Goal: Task Accomplishment & Management: Use online tool/utility

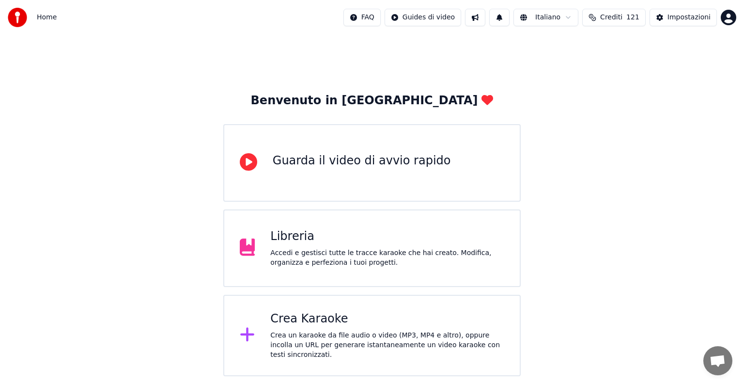
click at [374, 318] on div "Crea Karaoke" at bounding box center [387, 319] width 234 height 16
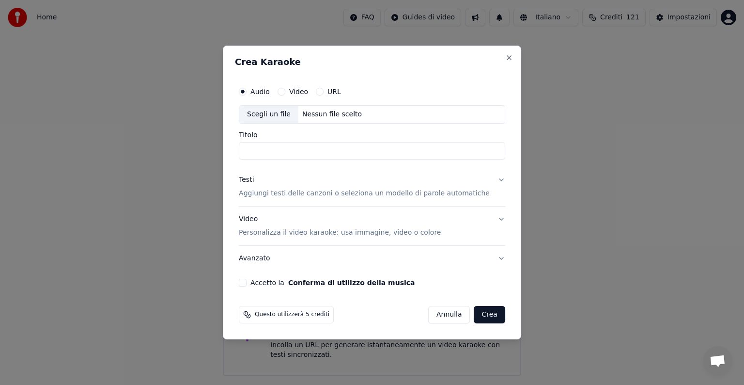
click at [330, 116] on div "Nessun file scelto" at bounding box center [331, 114] width 67 height 10
type input "**********"
click at [488, 179] on button "Testi Aggiungi testi delle canzoni o seleziona un modello di parole automatiche" at bounding box center [372, 186] width 266 height 39
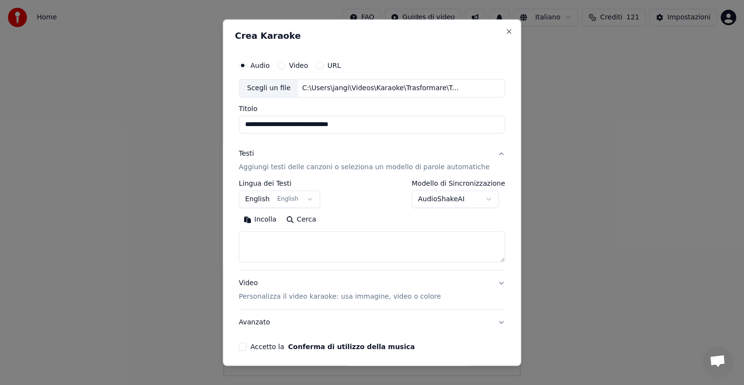
click at [311, 199] on button "English English" at bounding box center [279, 198] width 81 height 17
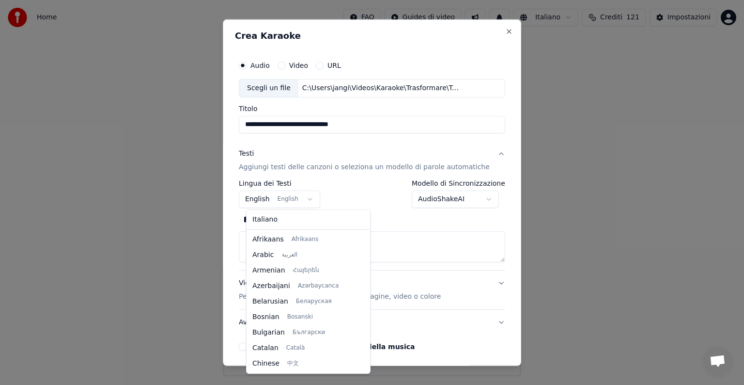
scroll to position [78, 0]
select select "**"
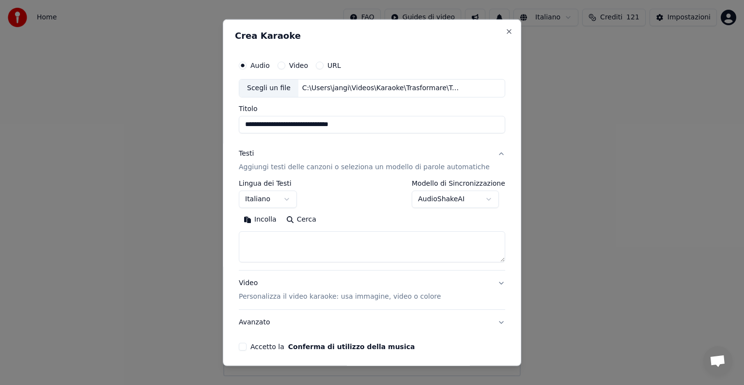
click at [273, 241] on textarea at bounding box center [372, 246] width 266 height 31
click at [273, 221] on button "Incolla" at bounding box center [260, 220] width 43 height 16
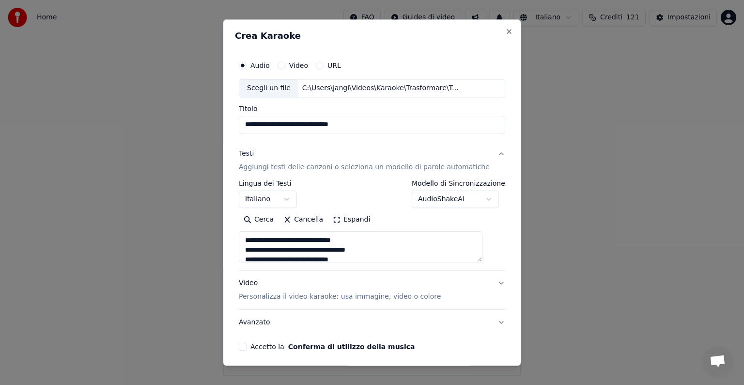
scroll to position [37, 0]
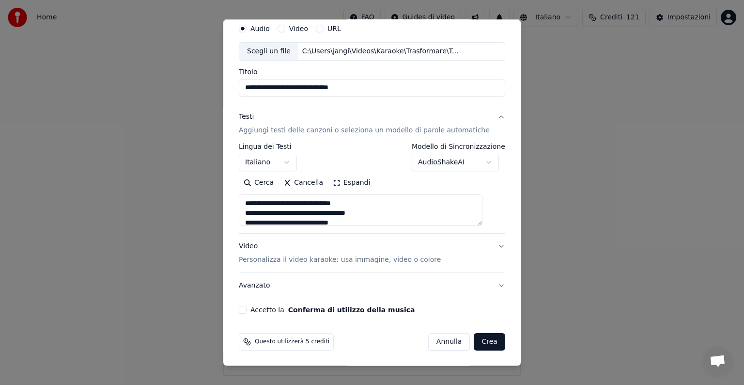
click at [486, 246] on button "Video Personalizza il video karaoke: usa immagine, video o colore" at bounding box center [372, 253] width 266 height 39
type textarea "**********"
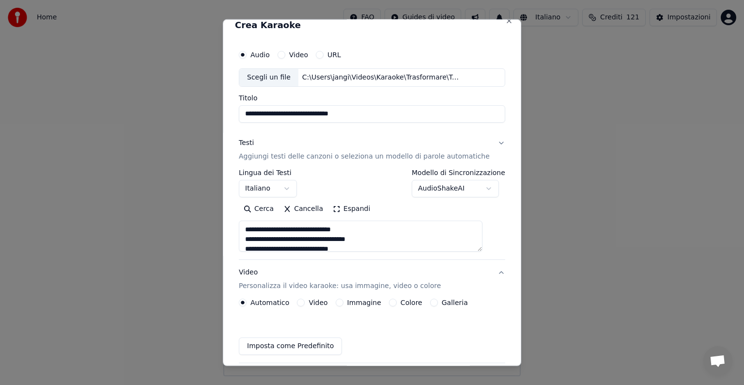
scroll to position [11, 0]
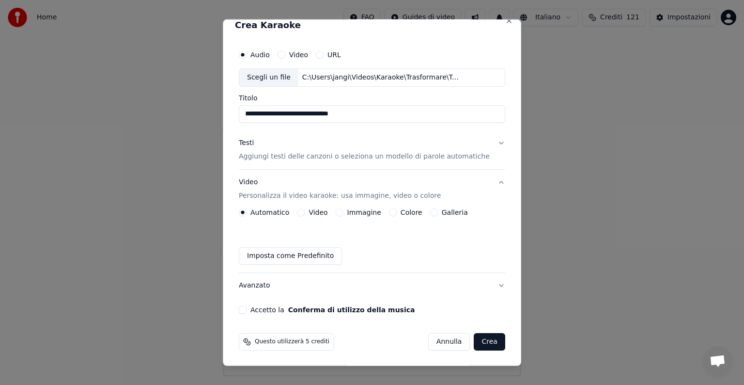
click at [343, 211] on button "Immagine" at bounding box center [340, 212] width 8 height 8
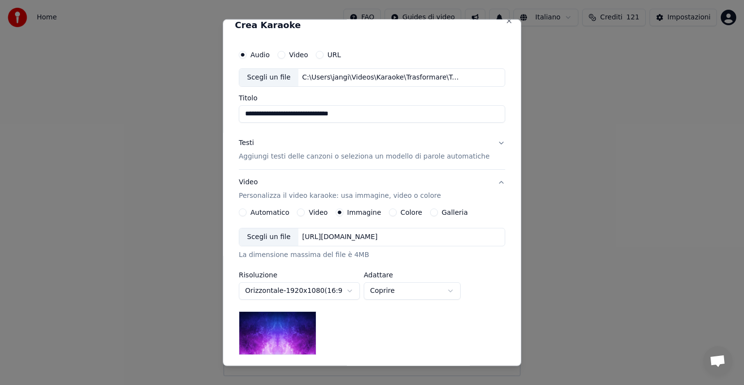
click at [350, 234] on div "[URL][DOMAIN_NAME]" at bounding box center [339, 237] width 83 height 10
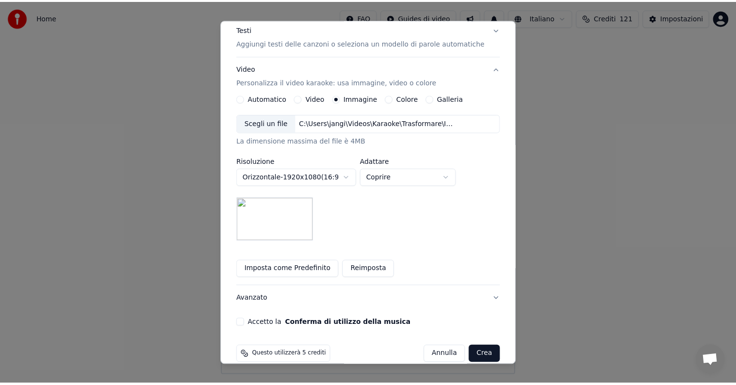
scroll to position [138, 0]
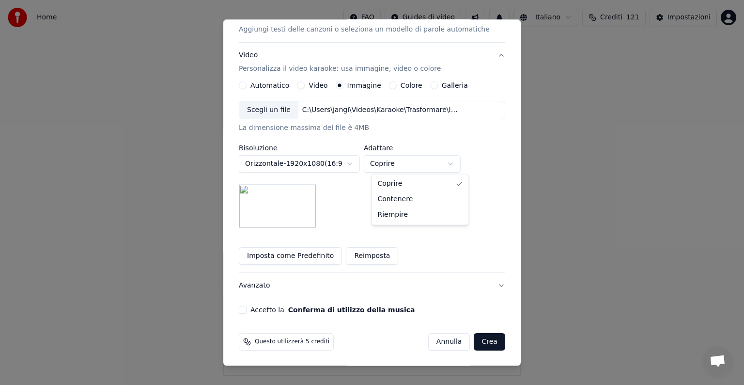
click at [459, 163] on body "**********" at bounding box center [372, 188] width 744 height 376
click at [462, 159] on body "**********" at bounding box center [372, 188] width 744 height 376
select select "*****"
click at [247, 307] on button "Accetto la Conferma di utilizzo della musica" at bounding box center [243, 310] width 8 height 8
click at [476, 343] on button "Crea" at bounding box center [489, 341] width 31 height 17
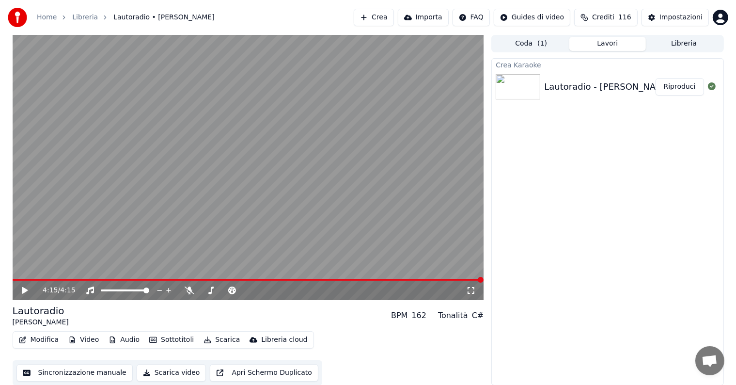
click at [674, 78] on button "Riproduci" at bounding box center [679, 86] width 48 height 17
click at [27, 289] on icon at bounding box center [31, 290] width 23 height 8
click at [45, 345] on button "Modifica" at bounding box center [39, 340] width 48 height 14
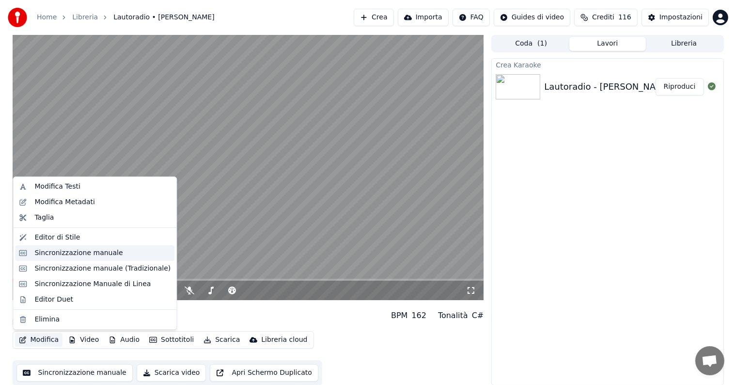
click at [84, 255] on div "Sincronizzazione manuale" at bounding box center [78, 253] width 88 height 10
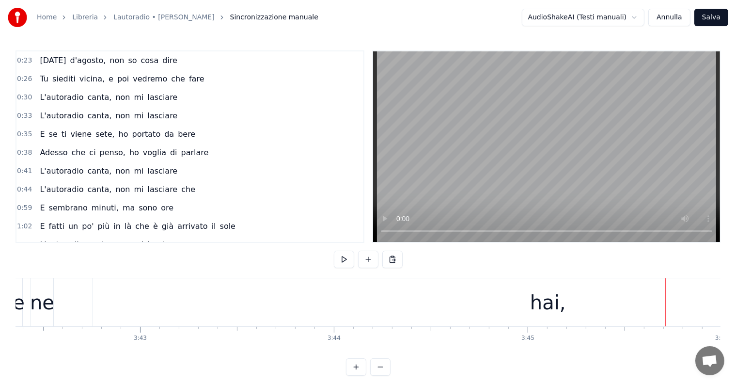
scroll to position [0, 43034]
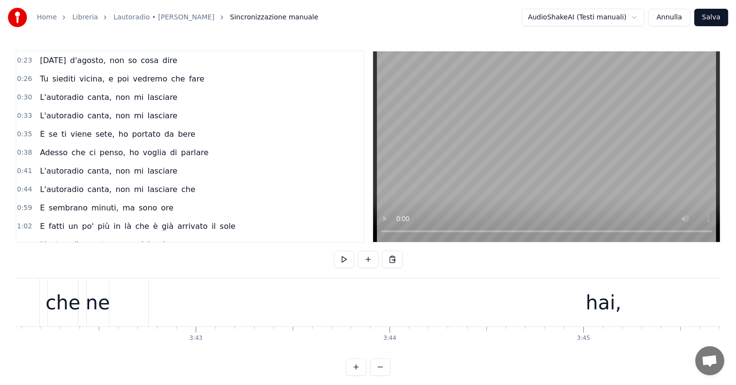
click at [626, 301] on div "hai," at bounding box center [604, 302] width 910 height 48
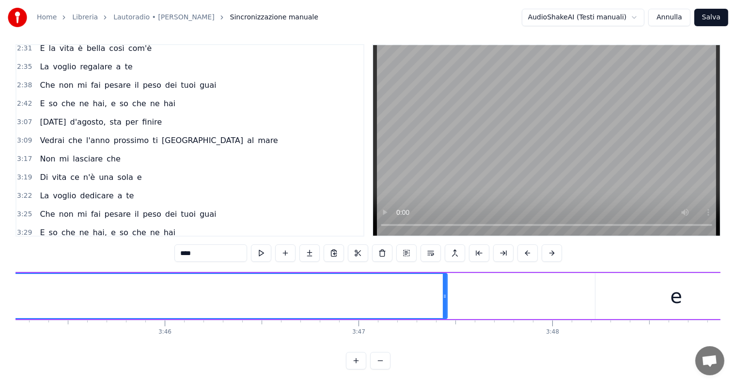
scroll to position [0, 43536]
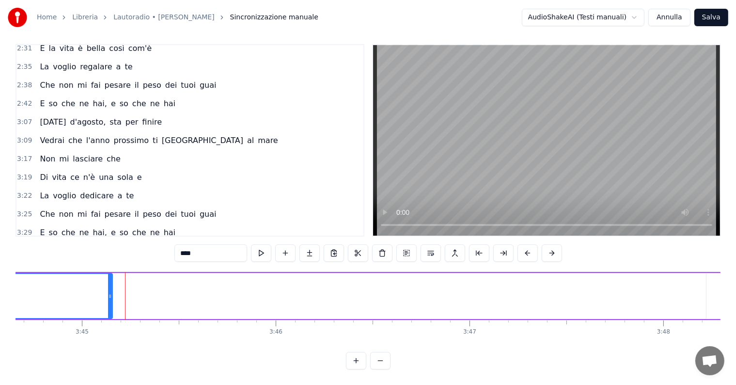
drag, startPoint x: 556, startPoint y: 276, endPoint x: 110, endPoint y: 275, distance: 445.7
click at [110, 275] on div at bounding box center [110, 296] width 4 height 44
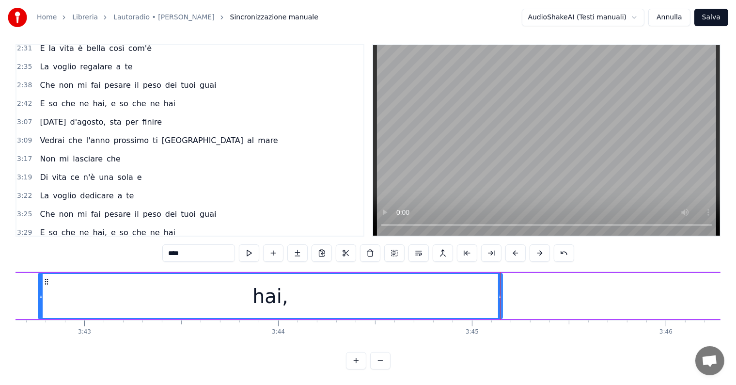
scroll to position [0, 42979]
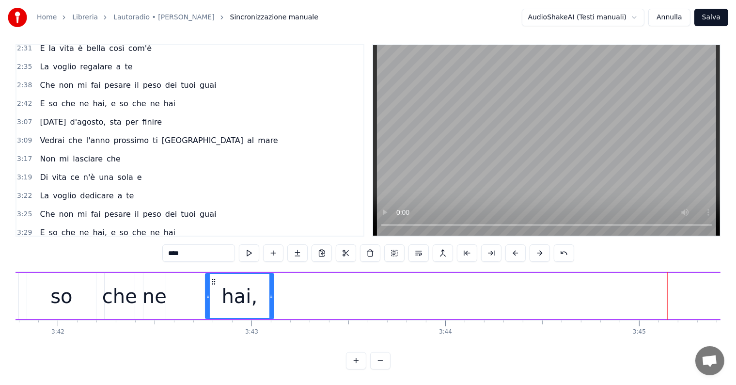
drag, startPoint x: 667, startPoint y: 275, endPoint x: 271, endPoint y: 288, distance: 396.0
click at [271, 288] on div at bounding box center [271, 296] width 4 height 44
click at [68, 289] on div "so" at bounding box center [61, 295] width 22 height 29
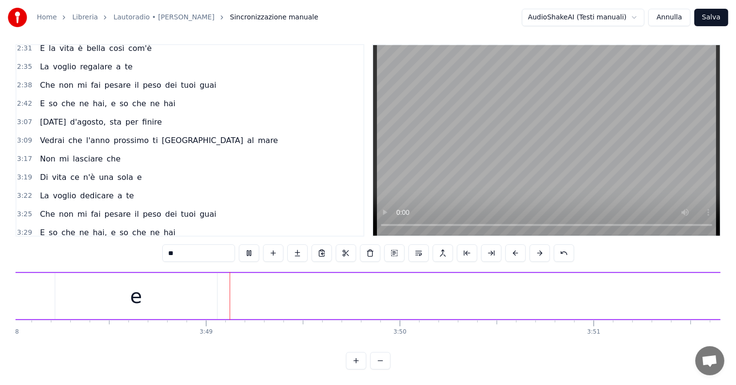
scroll to position [0, 44197]
click at [132, 291] on div "e" at bounding box center [126, 296] width 162 height 46
drag, startPoint x: 205, startPoint y: 278, endPoint x: 66, endPoint y: 280, distance: 139.0
click at [66, 280] on div at bounding box center [65, 296] width 4 height 44
click at [119, 245] on span "so" at bounding box center [124, 250] width 11 height 11
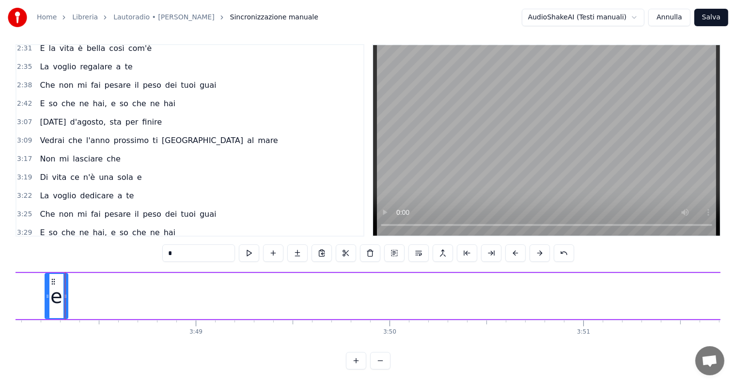
type input "**"
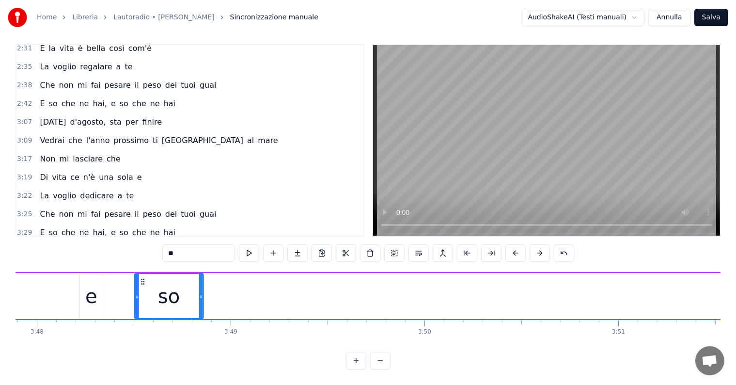
scroll to position [0, 44160]
drag, startPoint x: 73, startPoint y: 271, endPoint x: 180, endPoint y: 279, distance: 107.3
click at [159, 280] on div "so" at bounding box center [163, 296] width 68 height 44
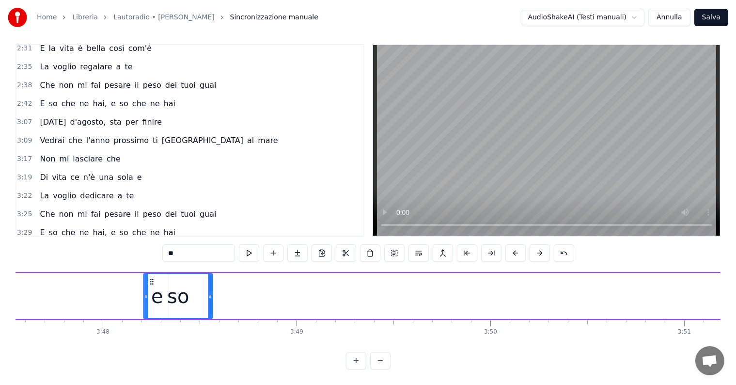
scroll to position [0, 44094]
drag, startPoint x: 138, startPoint y: 271, endPoint x: 179, endPoint y: 281, distance: 41.8
click at [179, 281] on div "so" at bounding box center [206, 296] width 68 height 44
drag, startPoint x: 239, startPoint y: 275, endPoint x: 199, endPoint y: 279, distance: 40.4
click at [199, 279] on div at bounding box center [199, 296] width 4 height 44
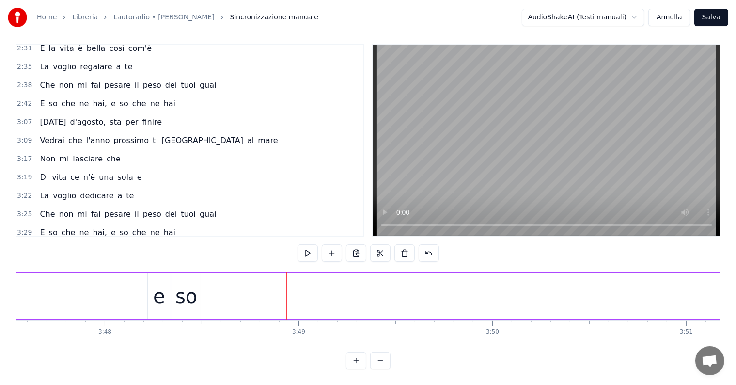
click at [48, 245] on span "so" at bounding box center [53, 250] width 11 height 11
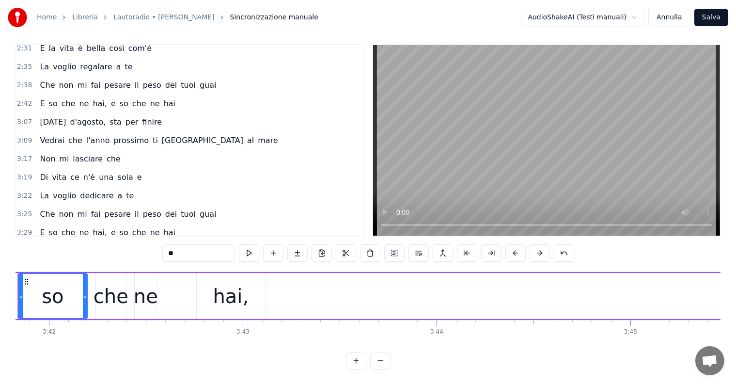
scroll to position [0, 42940]
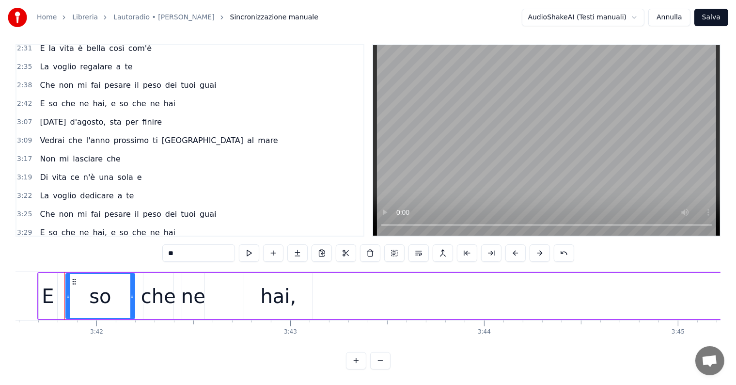
click at [110, 245] on span "e" at bounding box center [113, 250] width 7 height 11
type input "*"
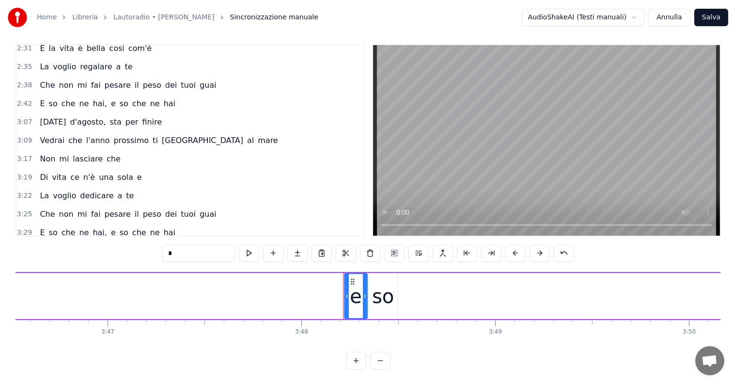
scroll to position [0, 43563]
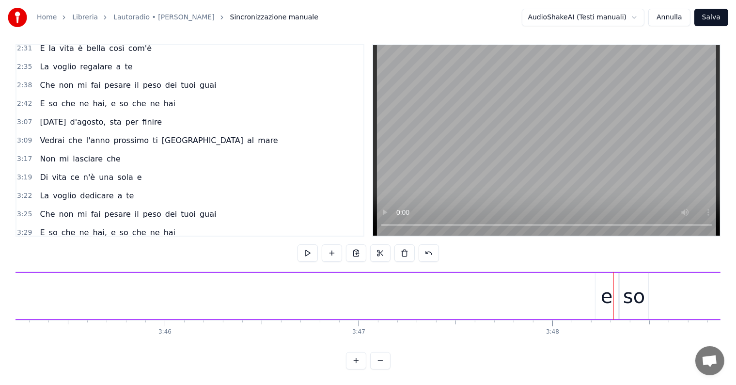
scroll to position [0, 43842]
click at [409, 291] on div "e" at bounding box center [411, 295] width 12 height 29
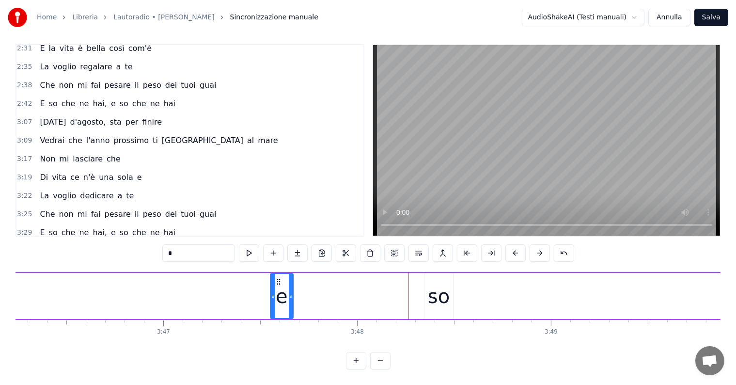
drag, startPoint x: 407, startPoint y: 271, endPoint x: 278, endPoint y: 279, distance: 130.1
click at [278, 279] on div "e" at bounding box center [282, 296] width 22 height 44
click at [438, 295] on div "so" at bounding box center [439, 295] width 22 height 29
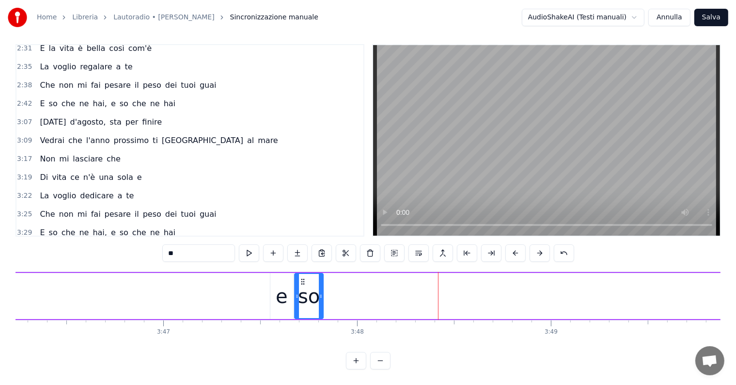
drag, startPoint x: 432, startPoint y: 272, endPoint x: 302, endPoint y: 271, distance: 129.8
click at [302, 278] on icon at bounding box center [303, 282] width 8 height 8
click at [131, 245] on span "che" at bounding box center [139, 250] width 16 height 11
type input "***"
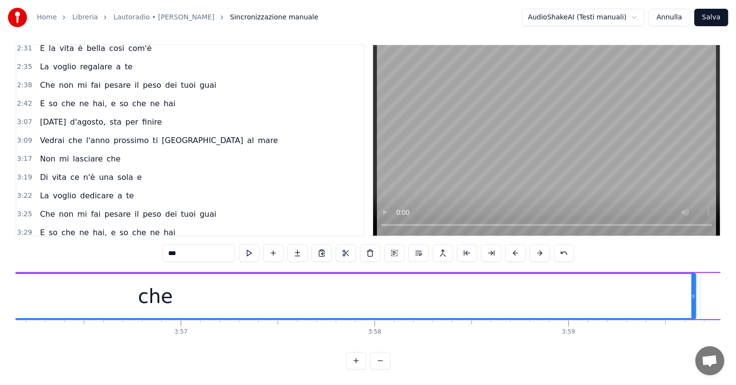
scroll to position [0, 45846]
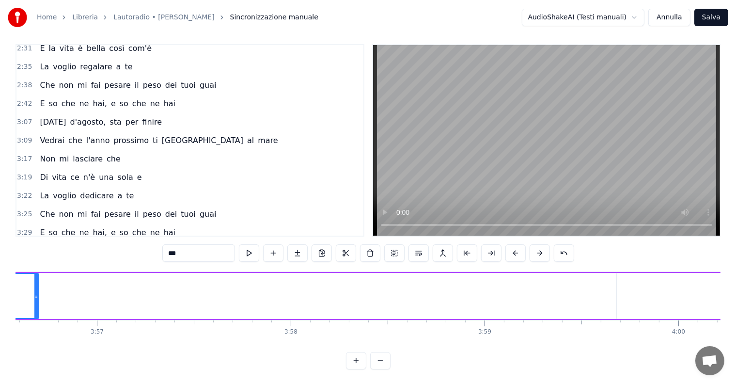
drag, startPoint x: 610, startPoint y: 274, endPoint x: 37, endPoint y: 248, distance: 574.2
click at [37, 248] on div "0:23 [DATE] d'agosto, non so cosa dire 0:26 Tu siediti vicina, e poi vedremo ch…" at bounding box center [368, 206] width 705 height 325
drag, startPoint x: 665, startPoint y: 335, endPoint x: 641, endPoint y: 339, distance: 23.5
click at [641, 339] on div "[DATE] d'agosto, non so cosa dire Tu siediti vicina, e poi vedremo che fare L'a…" at bounding box center [368, 307] width 705 height 73
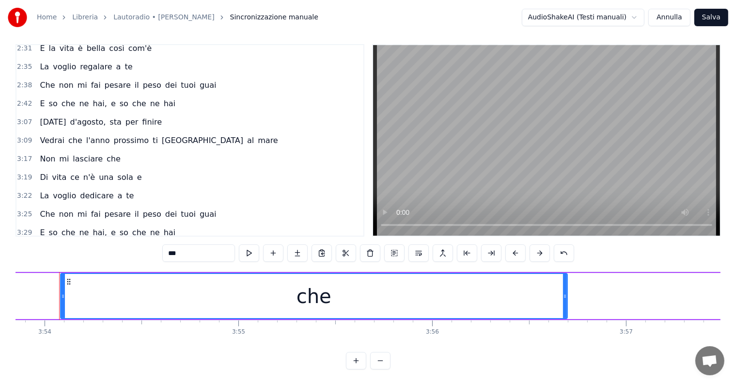
scroll to position [0, 45345]
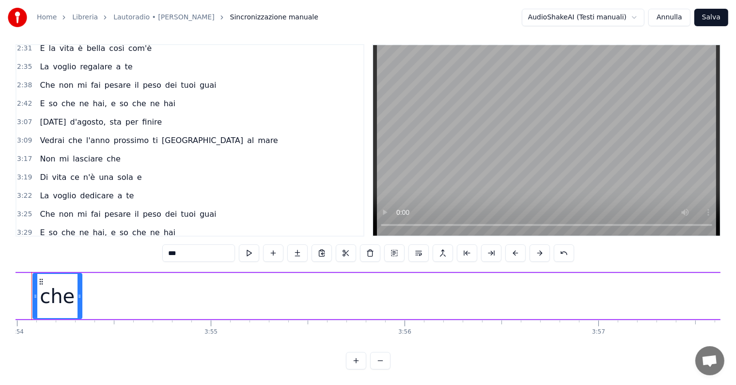
drag, startPoint x: 538, startPoint y: 275, endPoint x: 80, endPoint y: 258, distance: 458.1
click at [80, 258] on div "0:23 [DATE] d'agosto, non so cosa dire 0:26 Tu siediti vicina, e poi vedremo ch…" at bounding box center [368, 206] width 705 height 325
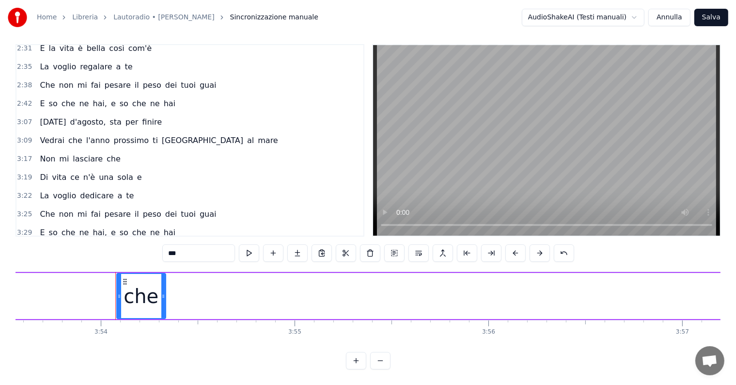
scroll to position [0, 44899]
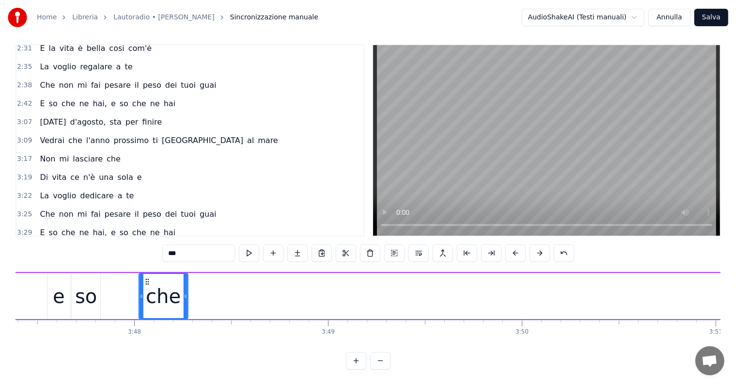
drag, startPoint x: 485, startPoint y: 272, endPoint x: 142, endPoint y: 274, distance: 343.0
click at [143, 278] on icon at bounding box center [147, 282] width 8 height 8
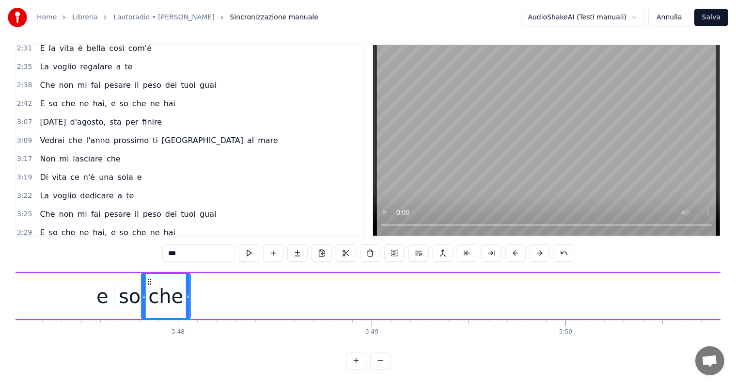
scroll to position [0, 44021]
drag, startPoint x: 142, startPoint y: 271, endPoint x: 162, endPoint y: 274, distance: 20.1
click at [162, 278] on icon at bounding box center [163, 282] width 8 height 8
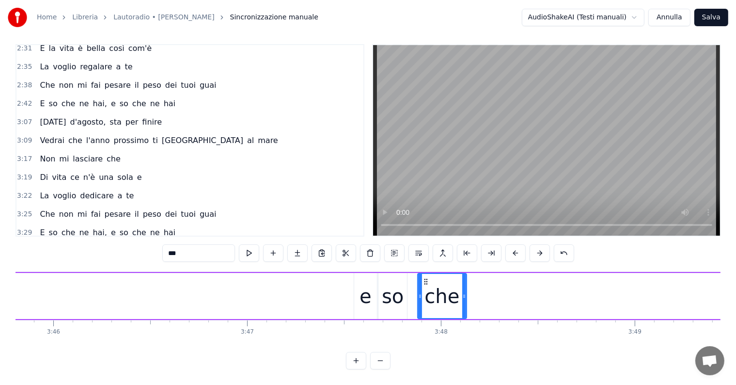
scroll to position [0, 43702]
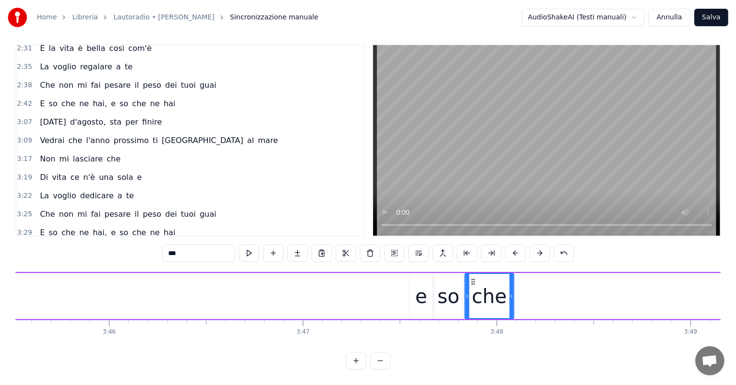
drag, startPoint x: 482, startPoint y: 271, endPoint x: 473, endPoint y: 269, distance: 8.9
click at [473, 278] on icon at bounding box center [473, 282] width 8 height 8
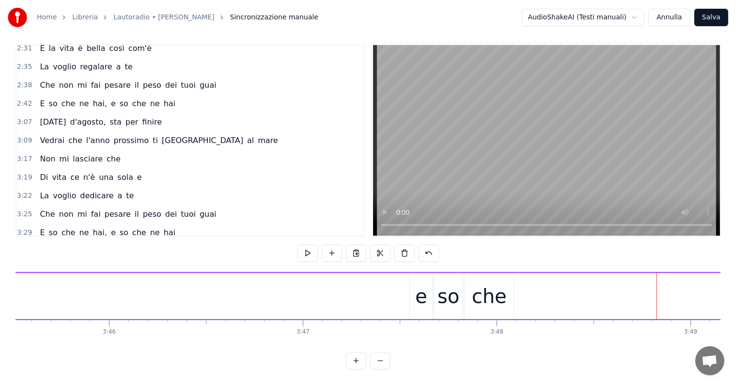
click at [149, 245] on span "ne" at bounding box center [155, 250] width 12 height 11
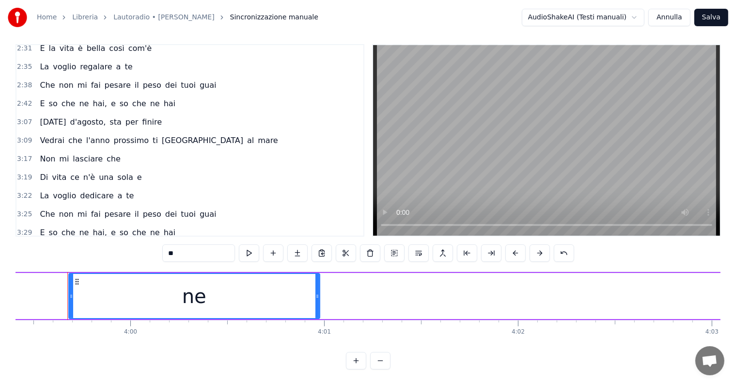
scroll to position [0, 46397]
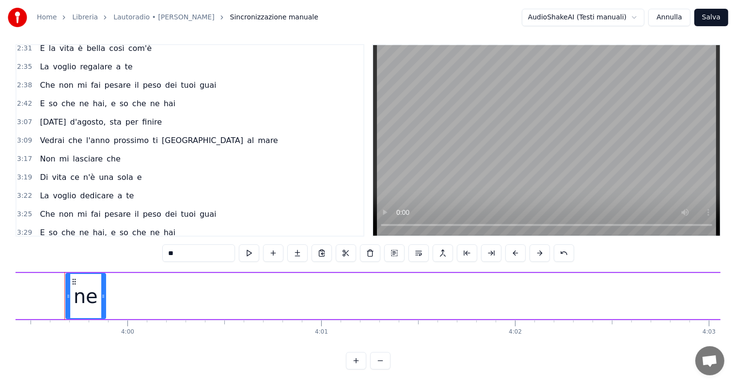
drag, startPoint x: 314, startPoint y: 273, endPoint x: 103, endPoint y: 279, distance: 211.8
click at [103, 279] on div at bounding box center [103, 296] width 4 height 44
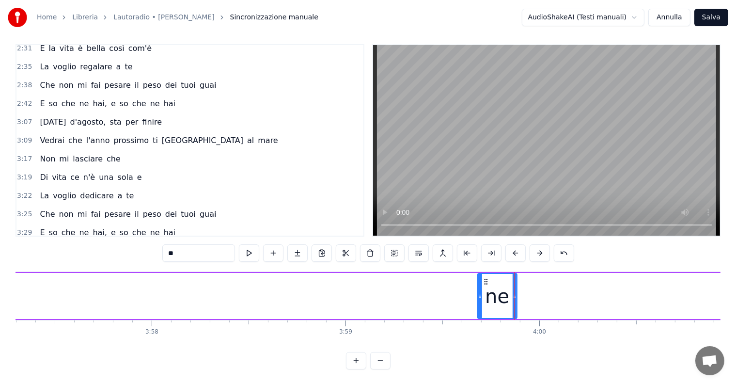
scroll to position [0, 45901]
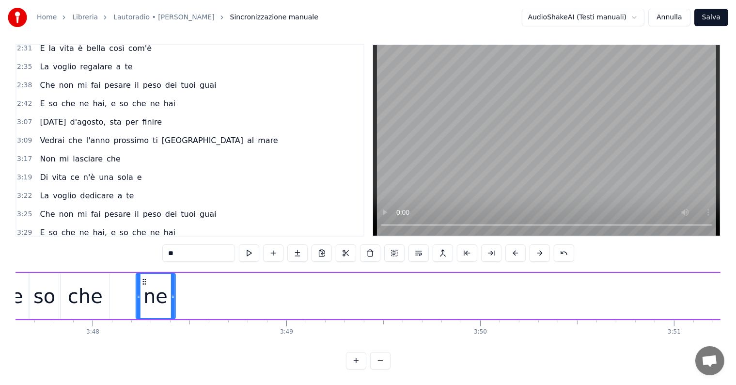
drag, startPoint x: 567, startPoint y: 273, endPoint x: 126, endPoint y: 278, distance: 440.9
click at [137, 278] on div "ne" at bounding box center [156, 296] width 38 height 44
click at [163, 245] on span "hai" at bounding box center [170, 250] width 14 height 11
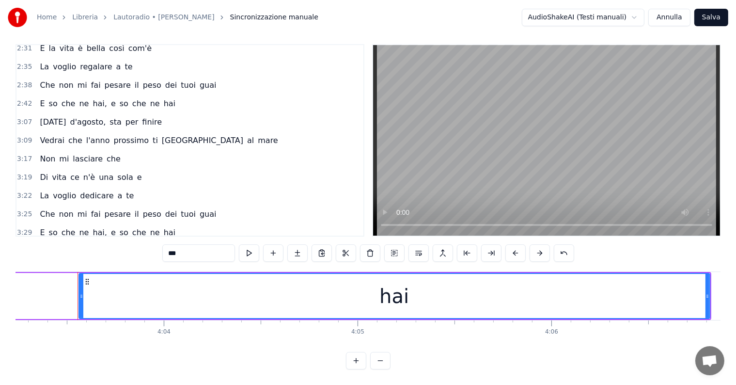
scroll to position [0, 47149]
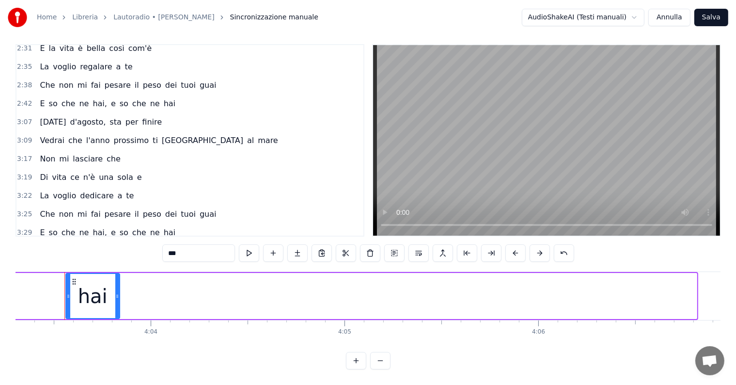
drag, startPoint x: 693, startPoint y: 273, endPoint x: 116, endPoint y: 285, distance: 577.1
click at [116, 285] on div at bounding box center [117, 296] width 4 height 44
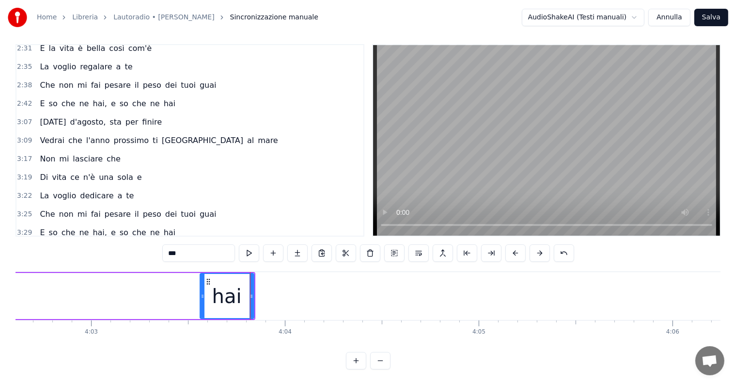
scroll to position [0, 46792]
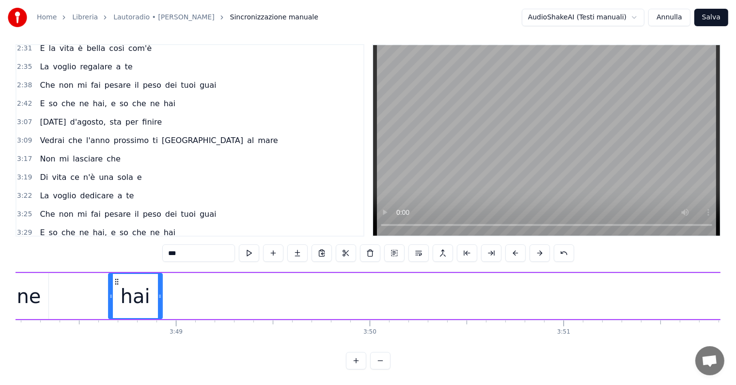
drag, startPoint x: 430, startPoint y: 273, endPoint x: 120, endPoint y: 271, distance: 310.1
click at [120, 278] on icon at bounding box center [117, 282] width 8 height 8
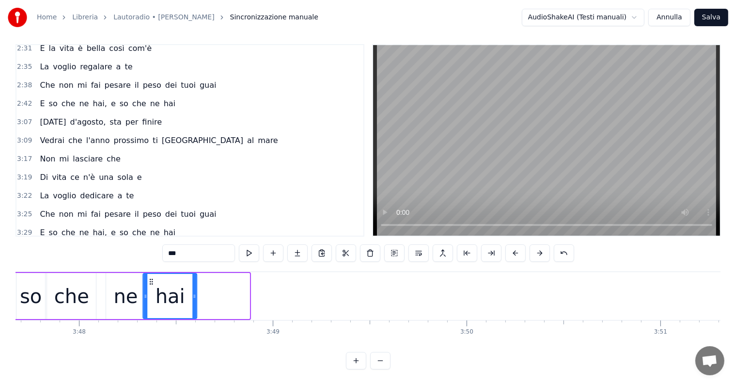
scroll to position [0, 44114]
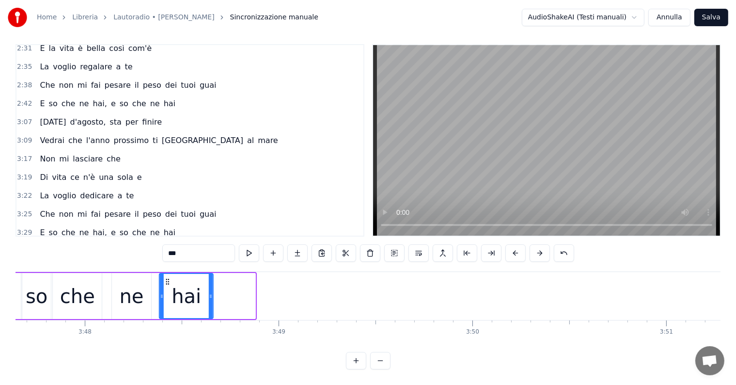
drag, startPoint x: 120, startPoint y: 271, endPoint x: 167, endPoint y: 291, distance: 50.6
click at [167, 291] on div "hai" at bounding box center [186, 296] width 53 height 44
drag, startPoint x: 211, startPoint y: 285, endPoint x: 262, endPoint y: 285, distance: 50.9
click at [262, 292] on icon at bounding box center [262, 296] width 4 height 8
click at [78, 245] on span "ne" at bounding box center [84, 250] width 12 height 11
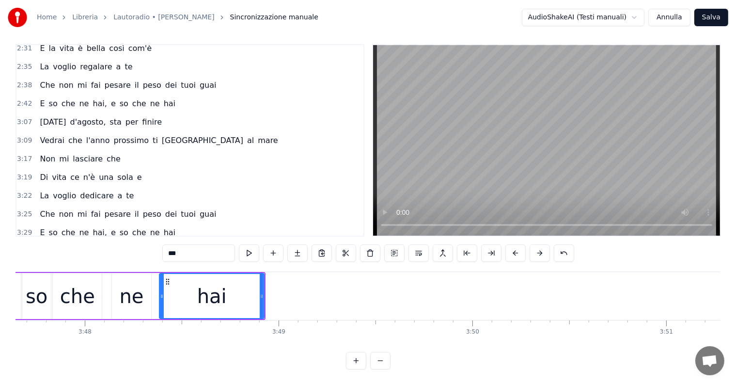
type input "**"
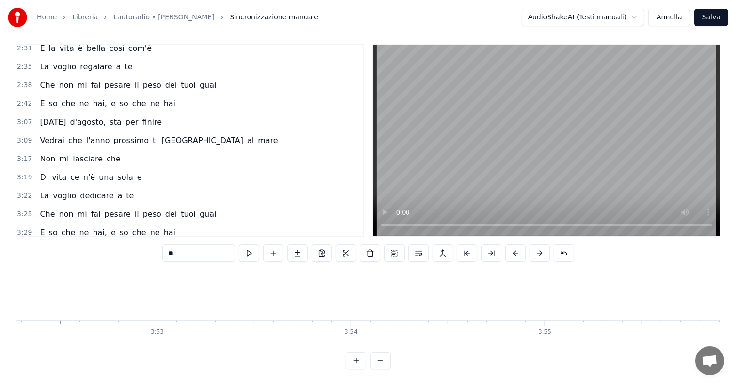
scroll to position [0, 44927]
click at [37, 242] on div "3:41 E so che ne hai, e so che ne hai" at bounding box center [189, 251] width 347 height 18
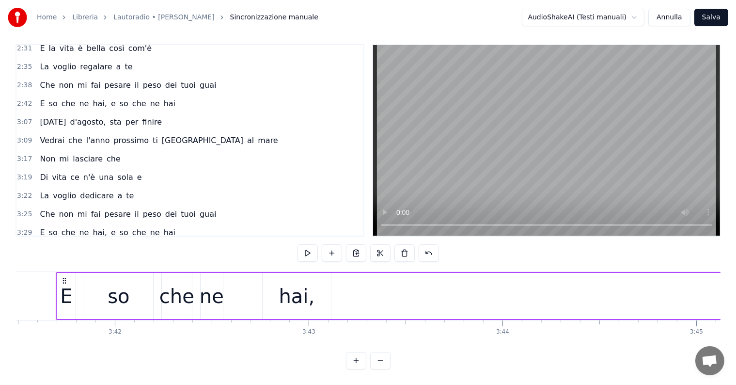
scroll to position [0, 42913]
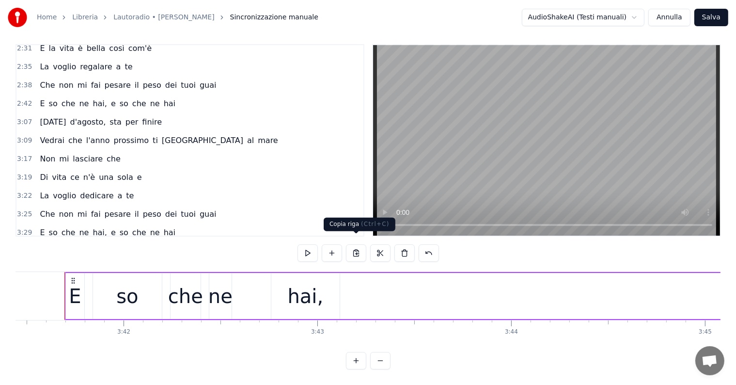
click at [359, 245] on button at bounding box center [356, 252] width 20 height 17
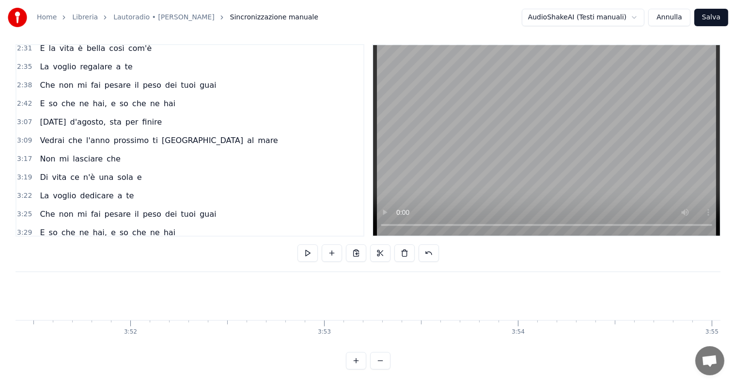
scroll to position [0, 44983]
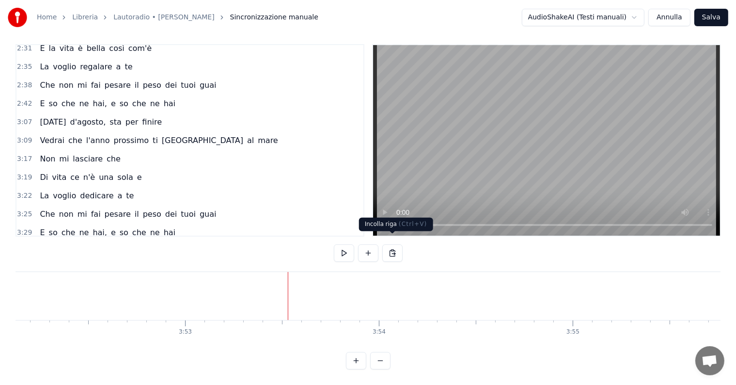
click at [394, 244] on button at bounding box center [392, 252] width 20 height 17
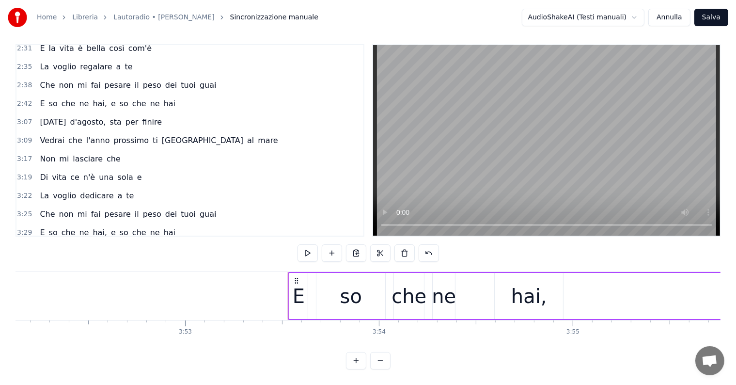
click at [351, 287] on div "so" at bounding box center [351, 295] width 22 height 29
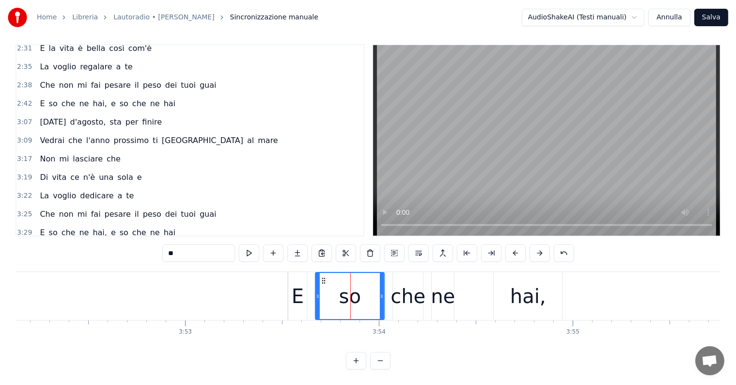
scroll to position [576, 0]
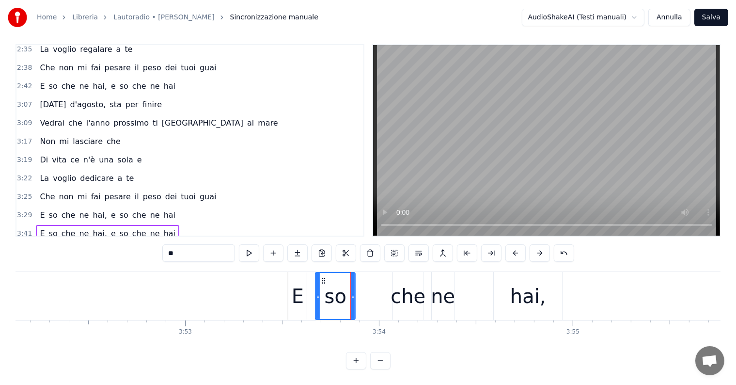
drag, startPoint x: 382, startPoint y: 280, endPoint x: 353, endPoint y: 285, distance: 29.6
click at [353, 285] on div at bounding box center [353, 296] width 4 height 46
drag, startPoint x: 322, startPoint y: 271, endPoint x: 315, endPoint y: 271, distance: 6.8
click at [315, 277] on icon at bounding box center [317, 281] width 8 height 8
drag, startPoint x: 346, startPoint y: 275, endPoint x: 334, endPoint y: 277, distance: 12.8
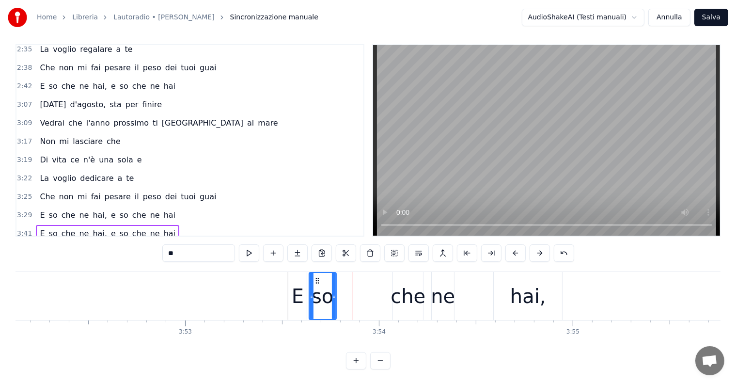
click at [334, 277] on div at bounding box center [334, 296] width 4 height 46
click at [405, 294] on div "che" at bounding box center [407, 295] width 35 height 29
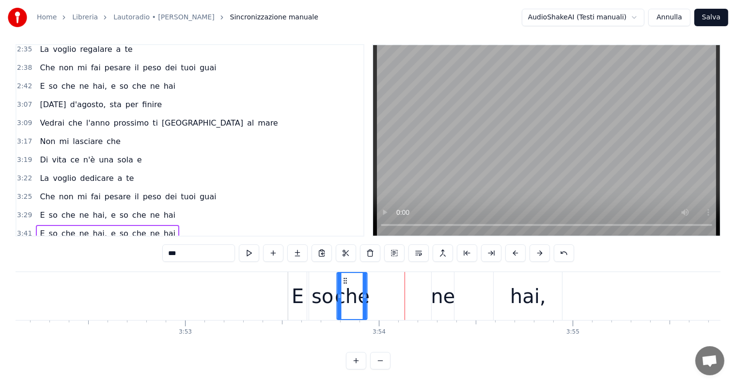
drag, startPoint x: 399, startPoint y: 269, endPoint x: 343, endPoint y: 278, distance: 56.5
click at [343, 278] on div "che" at bounding box center [352, 296] width 29 height 46
click at [450, 291] on div "ne" at bounding box center [443, 295] width 24 height 29
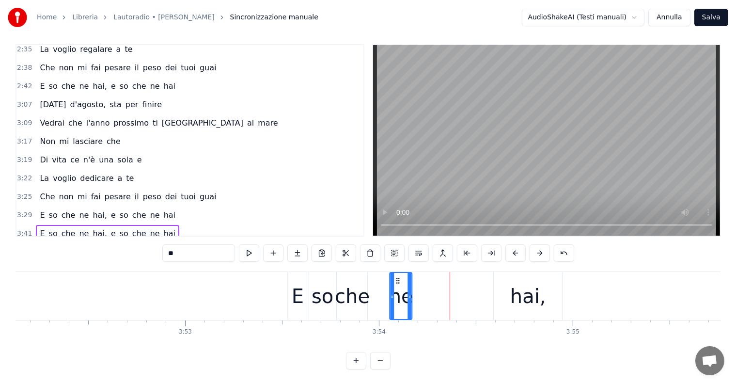
drag, startPoint x: 438, startPoint y: 271, endPoint x: 396, endPoint y: 275, distance: 41.9
click at [396, 277] on icon at bounding box center [398, 281] width 8 height 8
click at [519, 281] on div "hai," at bounding box center [528, 295] width 36 height 29
type input "****"
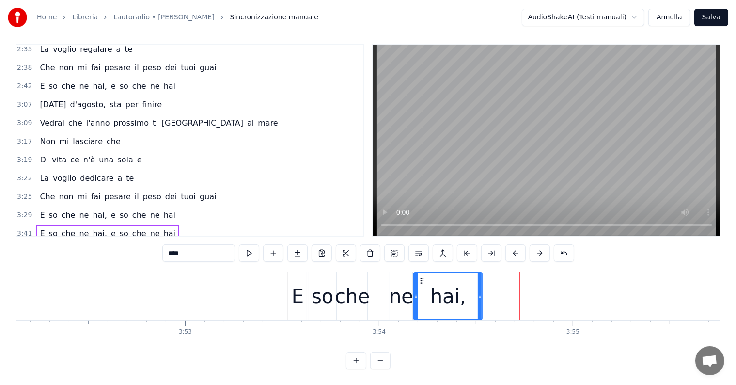
drag, startPoint x: 500, startPoint y: 271, endPoint x: 421, endPoint y: 280, distance: 79.9
click at [421, 280] on div "hai," at bounding box center [448, 296] width 67 height 46
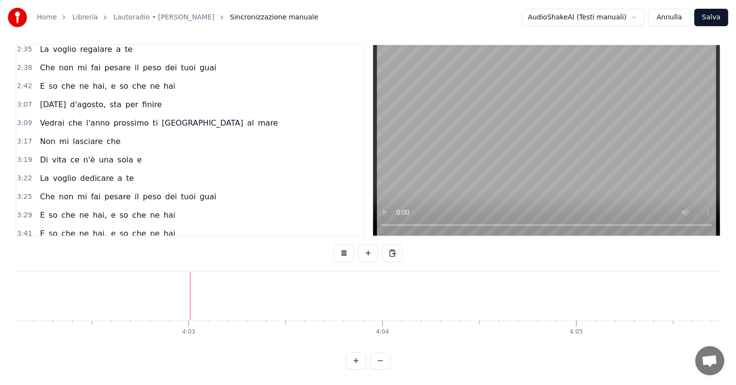
scroll to position [0, 46935]
click at [713, 18] on button "Salva" at bounding box center [711, 17] width 34 height 17
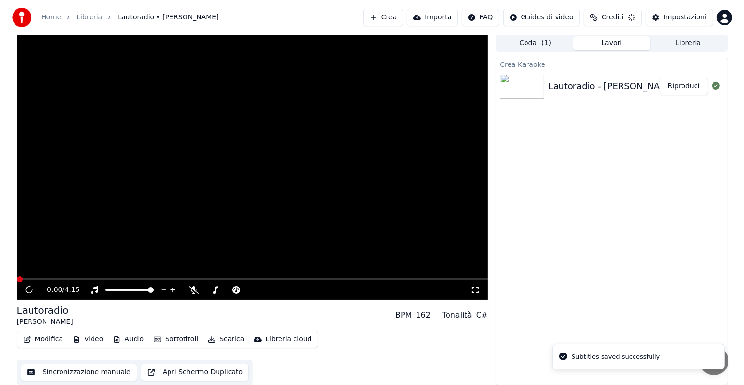
scroll to position [0, 0]
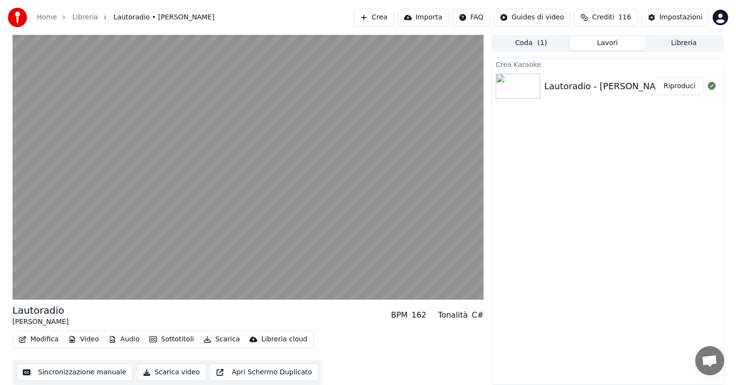
click at [690, 85] on button "Riproduci" at bounding box center [679, 86] width 48 height 17
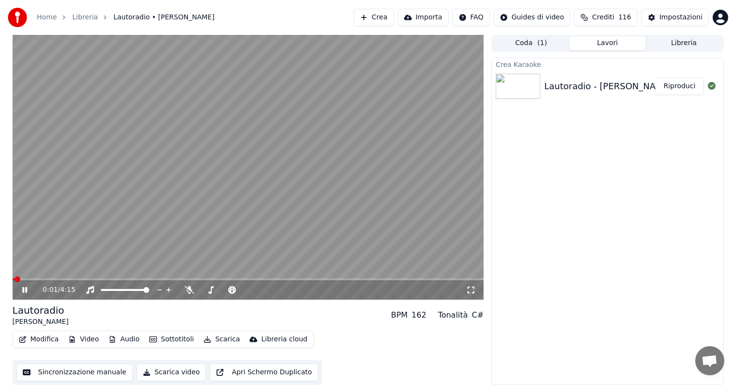
click at [23, 290] on icon at bounding box center [24, 290] width 5 height 6
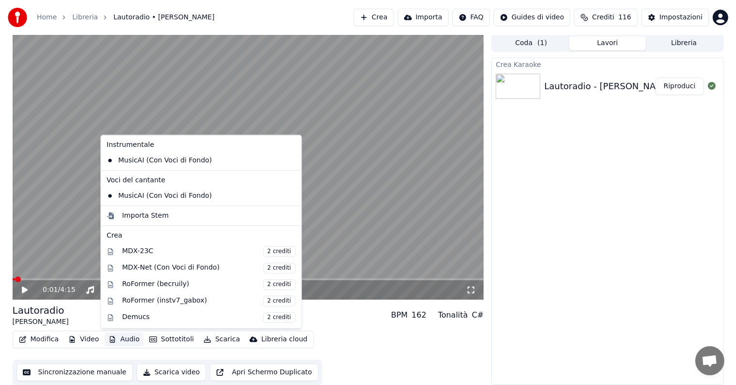
click at [118, 338] on button "Audio" at bounding box center [124, 339] width 39 height 14
click at [146, 264] on div "MDX-Net (Con Voci di Fondo) 2 crediti" at bounding box center [208, 267] width 173 height 11
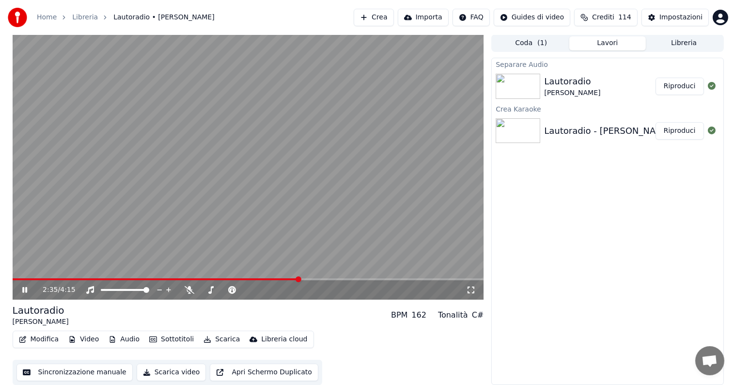
click at [27, 287] on icon at bounding box center [24, 290] width 5 height 6
click at [680, 85] on button "Riproduci" at bounding box center [679, 86] width 48 height 17
click at [25, 290] on icon at bounding box center [31, 290] width 23 height 8
click at [131, 339] on button "Audio" at bounding box center [124, 339] width 39 height 14
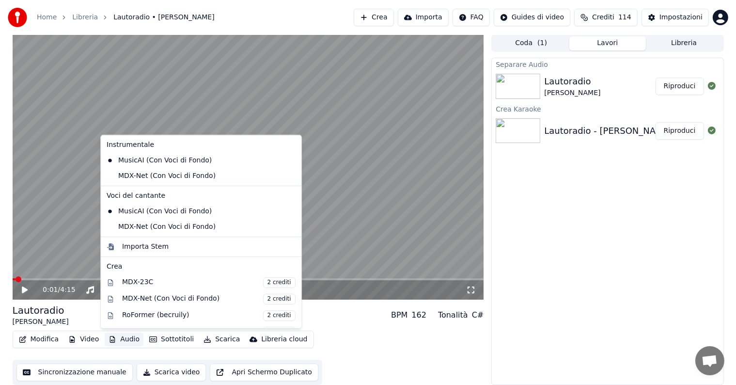
click at [342, 319] on div "Lautoradio [PERSON_NAME] BPM 162 Tonalità C#" at bounding box center [248, 314] width 471 height 23
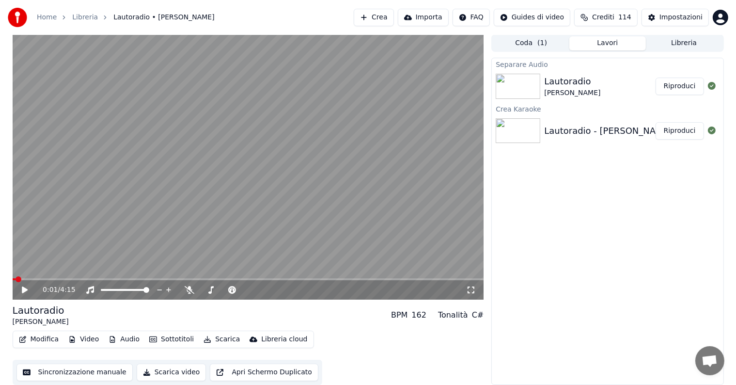
click at [24, 290] on icon at bounding box center [25, 289] width 6 height 7
click at [48, 279] on span at bounding box center [248, 279] width 471 height 2
click at [82, 279] on span at bounding box center [248, 279] width 471 height 2
click at [23, 287] on icon at bounding box center [24, 290] width 5 height 6
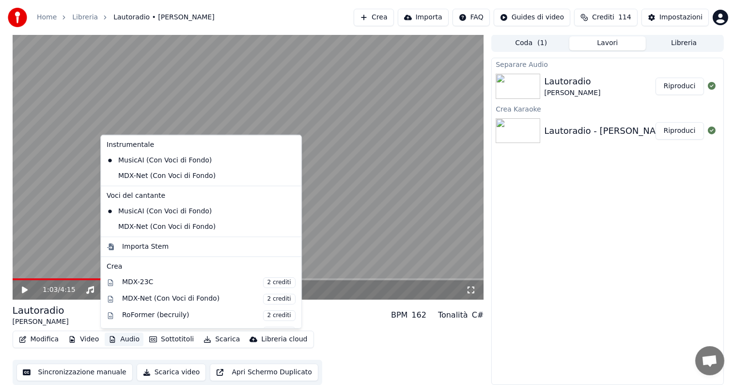
click at [132, 340] on button "Audio" at bounding box center [124, 339] width 39 height 14
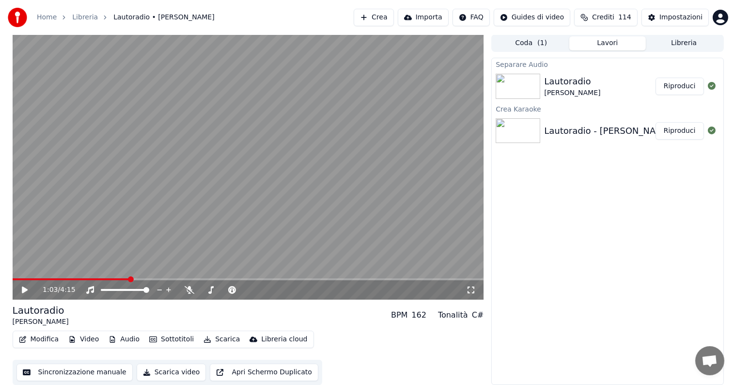
click at [23, 289] on icon at bounding box center [25, 289] width 6 height 7
click at [25, 291] on icon at bounding box center [24, 290] width 5 height 6
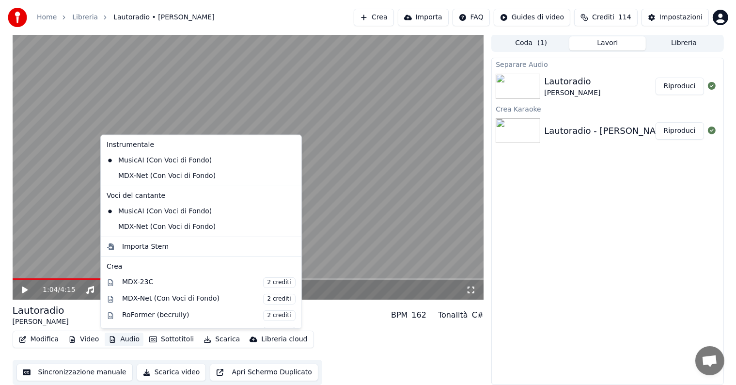
click at [130, 340] on button "Audio" at bounding box center [124, 339] width 39 height 14
click at [332, 322] on div "Lautoradio [PERSON_NAME] BPM 162 Tonalità C#" at bounding box center [248, 314] width 471 height 23
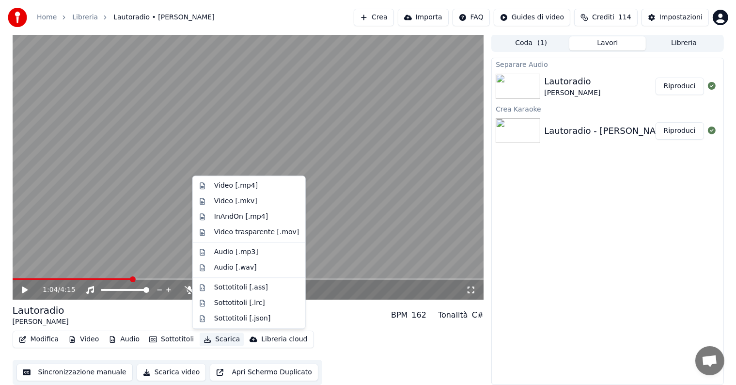
click at [210, 336] on button "Scarica" at bounding box center [222, 339] width 44 height 14
click at [235, 183] on div "Video [.mp4]" at bounding box center [236, 186] width 44 height 10
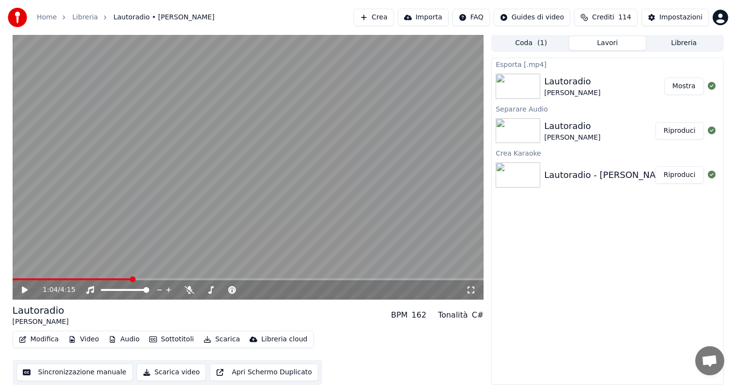
click at [682, 78] on button "Mostra" at bounding box center [684, 86] width 40 height 17
click at [393, 14] on button "Crea" at bounding box center [374, 17] width 40 height 17
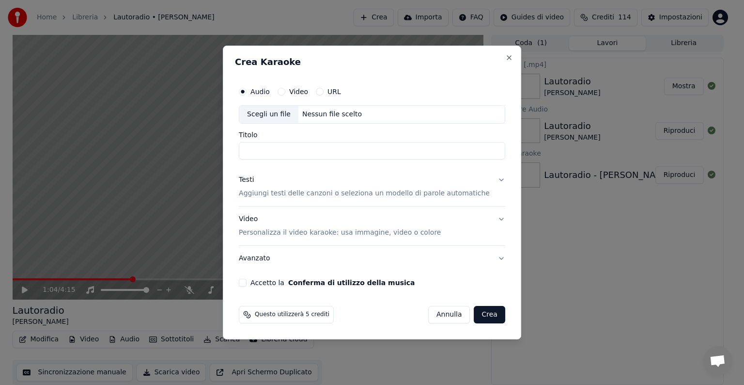
click at [329, 113] on div "Nessun file scelto" at bounding box center [331, 114] width 67 height 10
type input "**********"
click at [490, 178] on button "Testi Aggiungi testi delle canzoni o seleziona un modello di parole automatiche" at bounding box center [372, 186] width 266 height 39
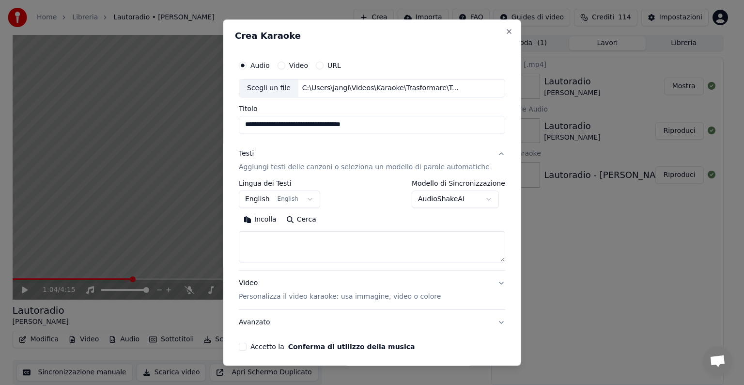
click at [313, 196] on button "English English" at bounding box center [279, 198] width 81 height 17
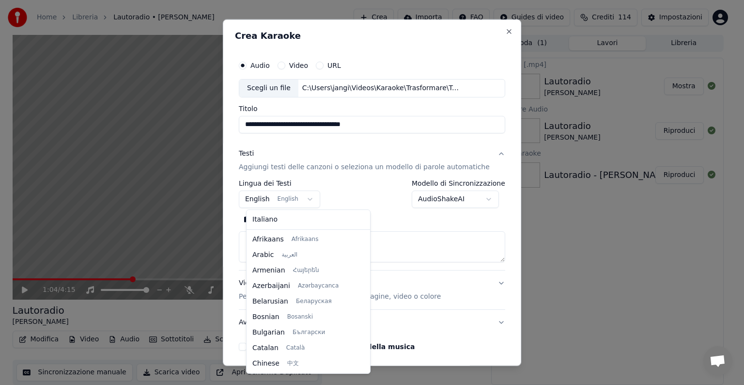
scroll to position [78, 0]
select select "**"
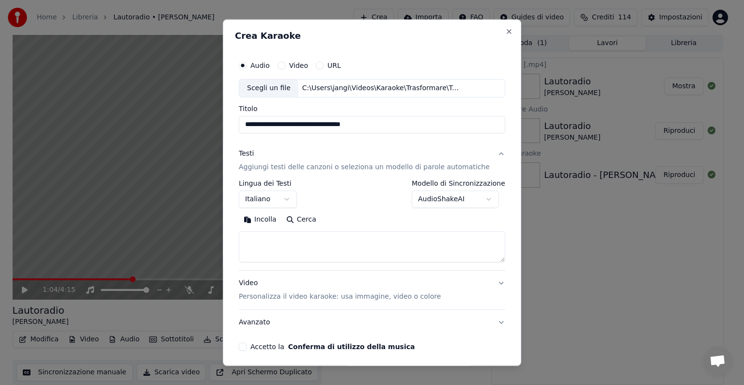
click at [268, 242] on textarea at bounding box center [372, 246] width 266 height 31
click at [273, 218] on button "Incolla" at bounding box center [260, 220] width 43 height 16
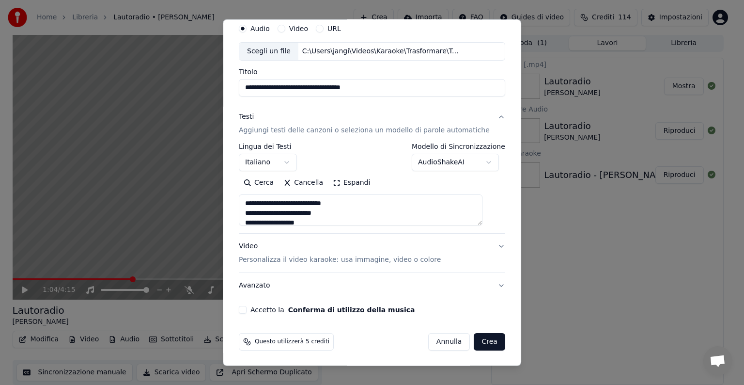
click at [485, 245] on button "Video Personalizza il video karaoke: usa immagine, video o colore" at bounding box center [372, 253] width 266 height 39
type textarea "**********"
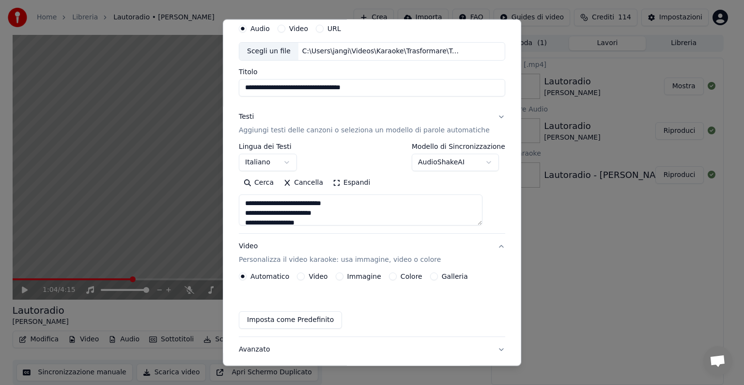
scroll to position [11, 0]
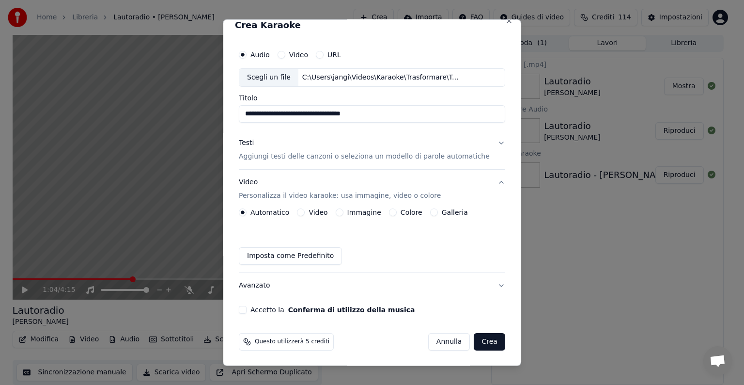
click at [342, 210] on button "Immagine" at bounding box center [340, 212] width 8 height 8
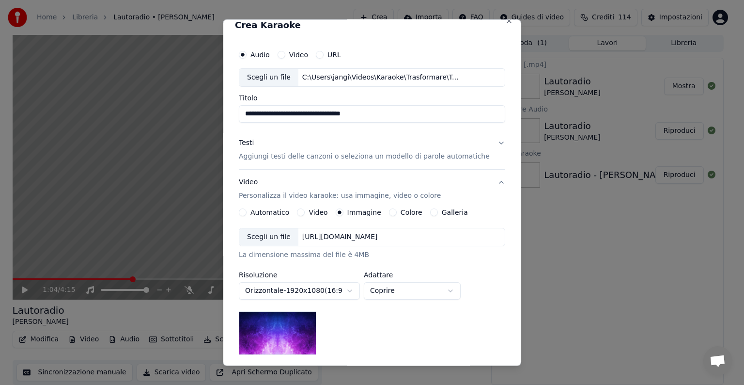
click at [355, 234] on div "[URL][DOMAIN_NAME]" at bounding box center [339, 237] width 83 height 10
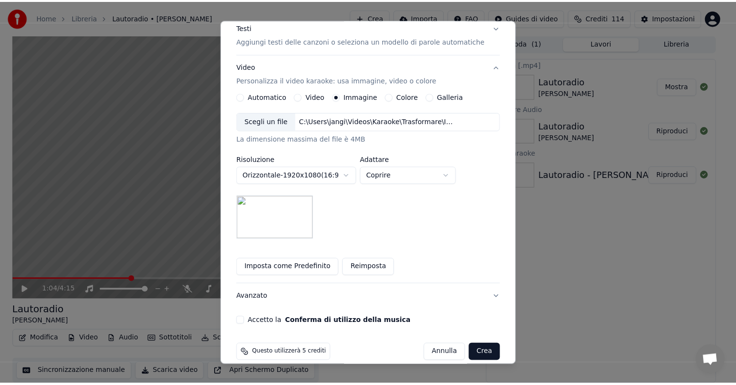
scroll to position [138, 0]
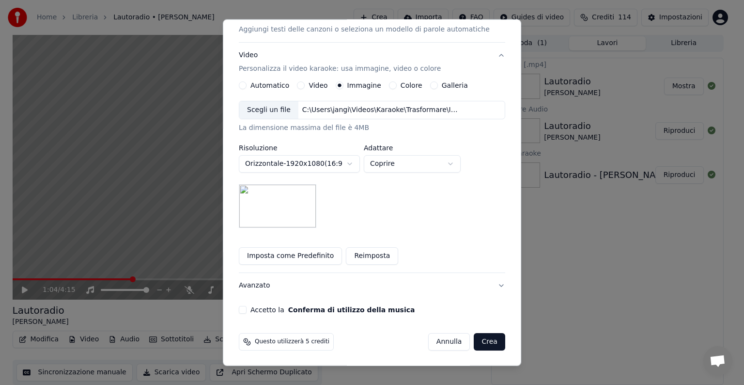
click at [247, 308] on button "Accetto la Conferma di utilizzo della musica" at bounding box center [243, 310] width 8 height 8
click at [474, 343] on button "Crea" at bounding box center [489, 341] width 31 height 17
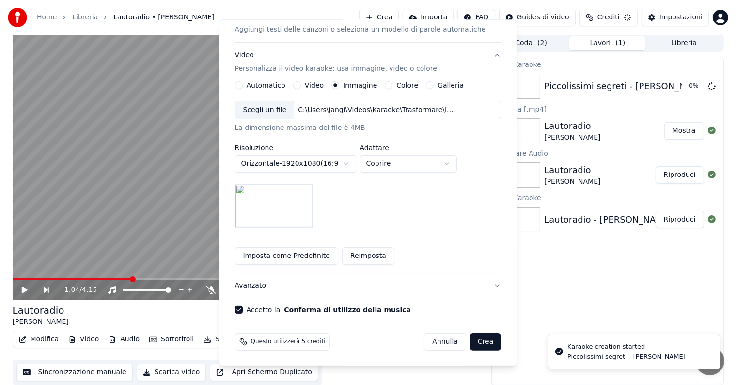
scroll to position [11, 0]
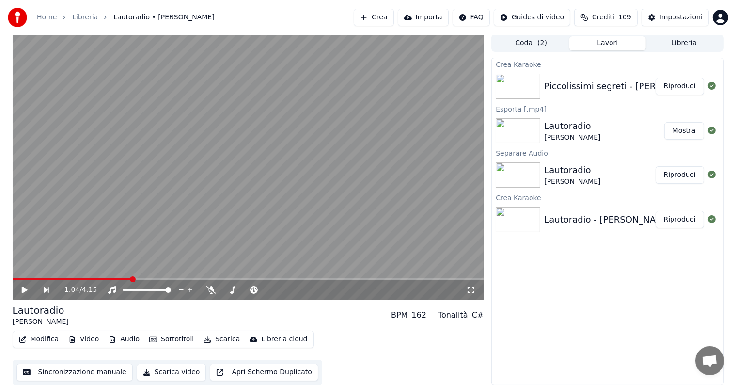
click at [680, 87] on button "Riproduci" at bounding box center [679, 86] width 48 height 17
click at [24, 289] on icon at bounding box center [31, 290] width 23 height 8
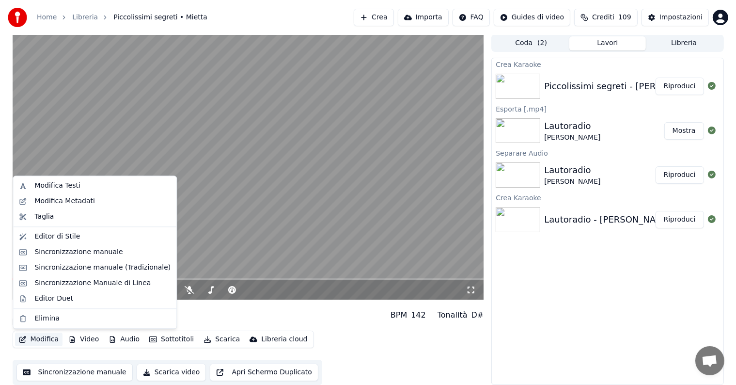
click at [52, 337] on button "Modifica" at bounding box center [39, 339] width 48 height 14
click at [85, 250] on div "Sincronizzazione manuale" at bounding box center [78, 252] width 88 height 10
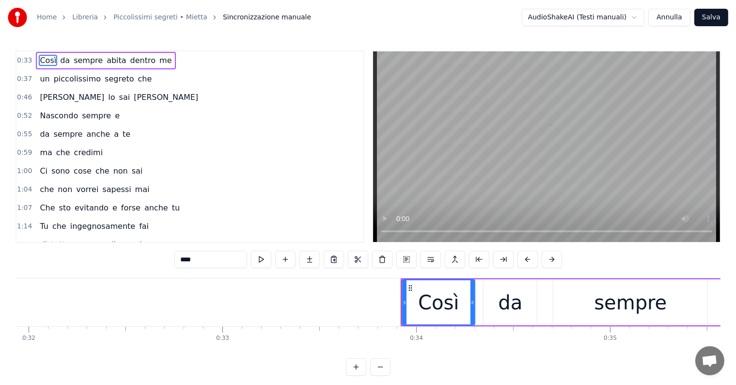
scroll to position [0, 6525]
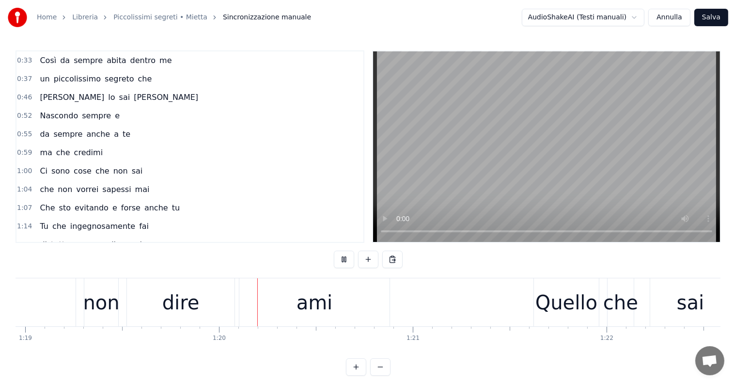
scroll to position [0, 15358]
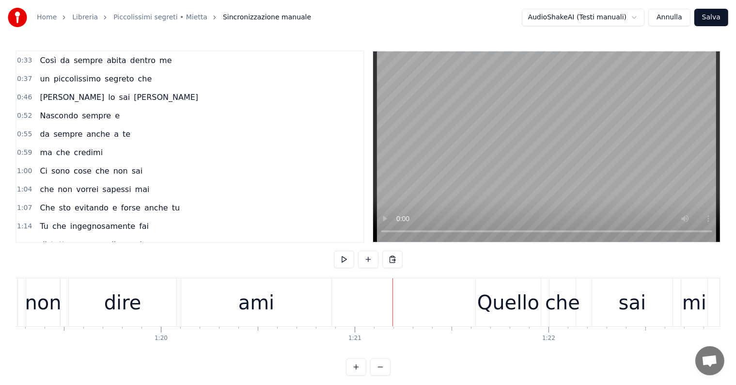
click at [264, 300] on div "ami" at bounding box center [256, 302] width 36 height 29
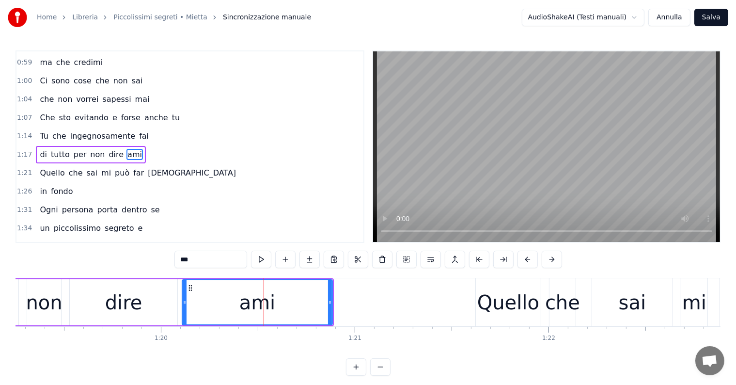
scroll to position [92, 0]
click at [209, 255] on input "***" at bounding box center [210, 258] width 73 height 17
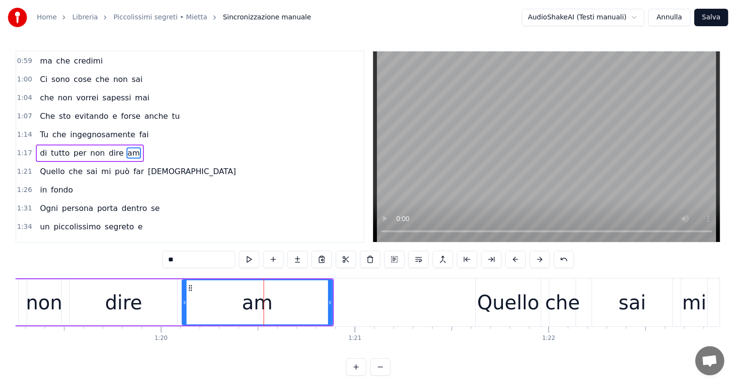
type input "*"
type input "***"
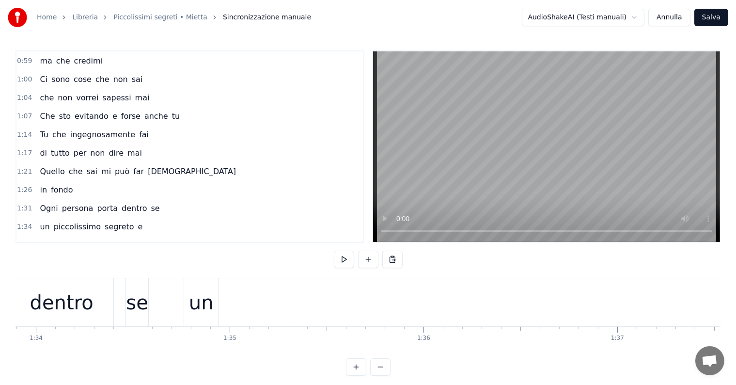
scroll to position [0, 18132]
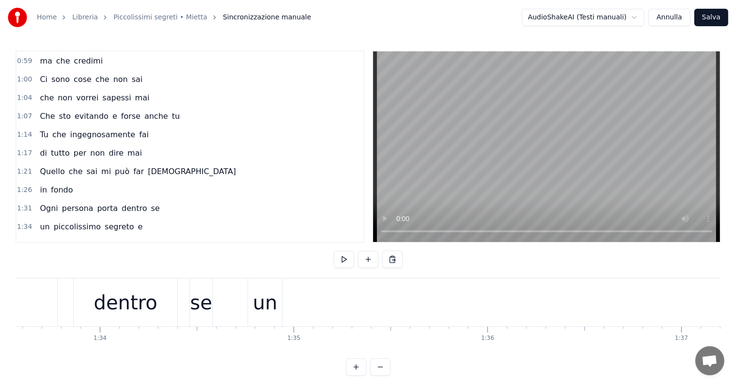
click at [263, 318] on div "un" at bounding box center [265, 302] width 34 height 48
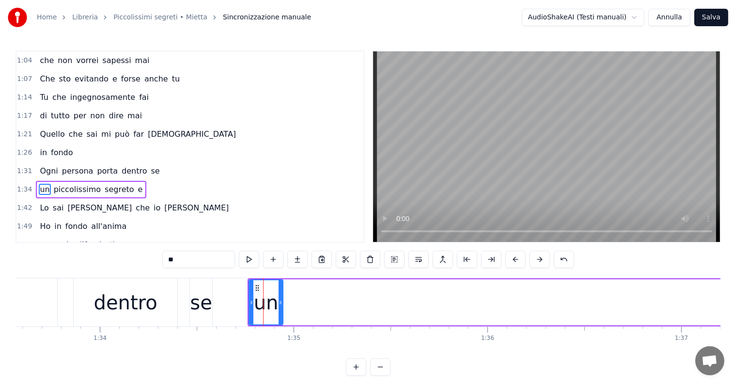
scroll to position [163, 0]
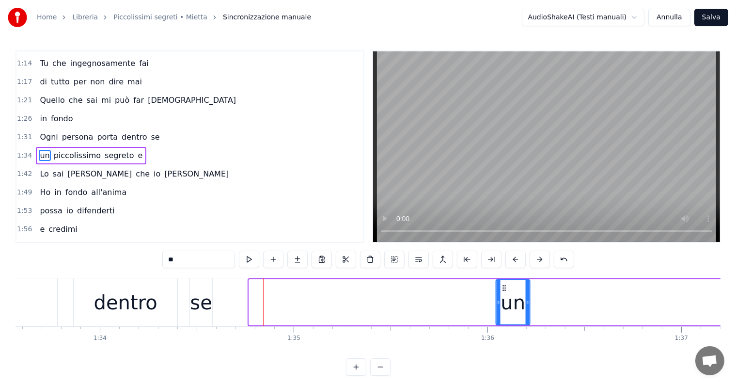
drag, startPoint x: 257, startPoint y: 285, endPoint x: 504, endPoint y: 310, distance: 248.3
click at [504, 310] on div "un" at bounding box center [513, 302] width 33 height 44
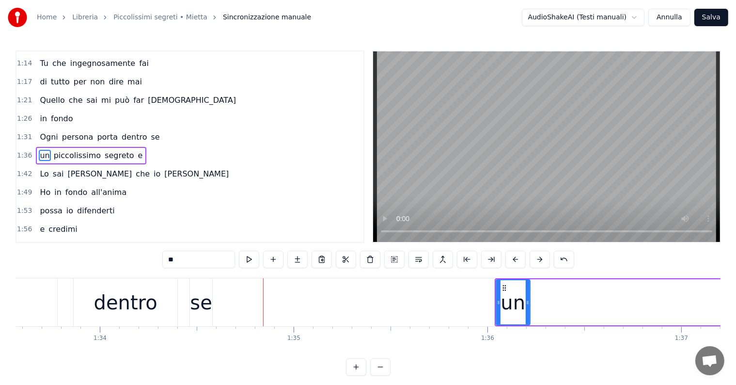
click at [202, 318] on div "se" at bounding box center [201, 302] width 22 height 48
type input "**"
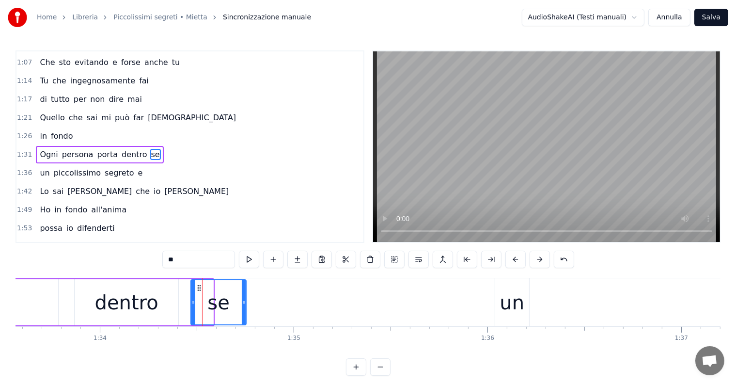
drag, startPoint x: 211, startPoint y: 302, endPoint x: 245, endPoint y: 307, distance: 34.8
click at [245, 307] on div at bounding box center [244, 302] width 4 height 44
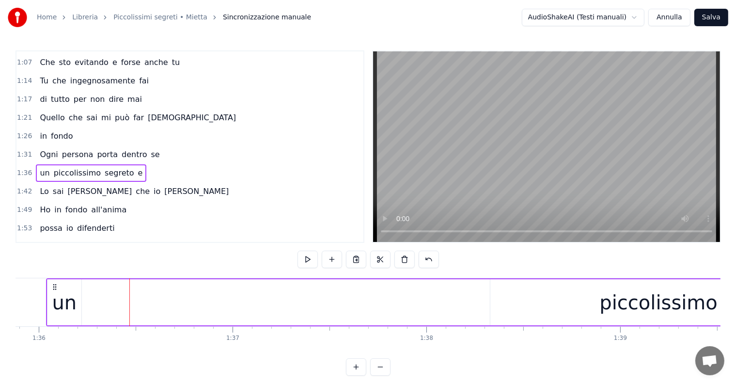
scroll to position [0, 18485]
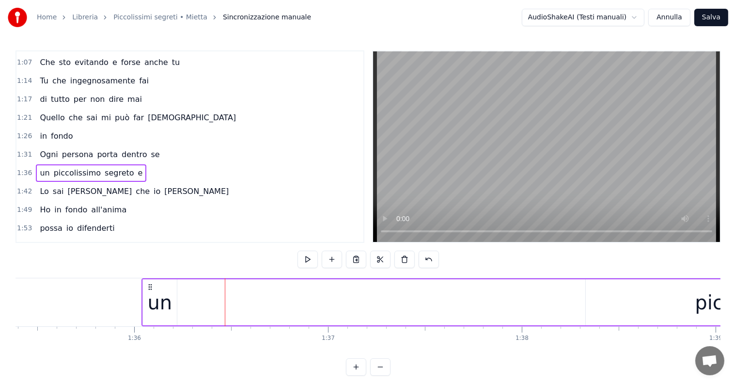
click at [186, 303] on div "un piccolissimo segreto e" at bounding box center [712, 302] width 1142 height 48
click at [162, 303] on div "un" at bounding box center [159, 302] width 25 height 29
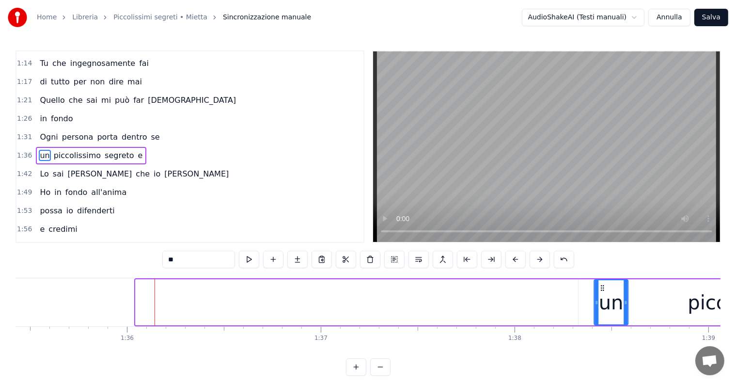
scroll to position [0, 18495]
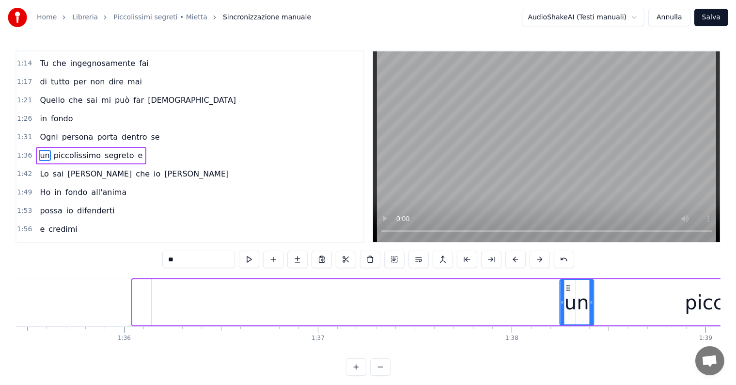
drag, startPoint x: 151, startPoint y: 287, endPoint x: 568, endPoint y: 286, distance: 416.6
click at [568, 286] on icon at bounding box center [568, 288] width 8 height 8
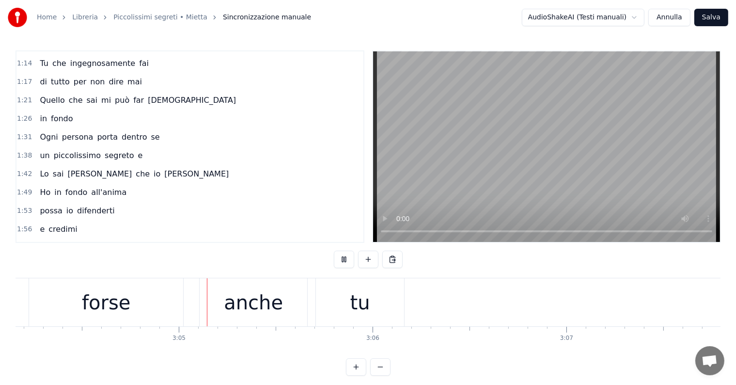
scroll to position [0, 35723]
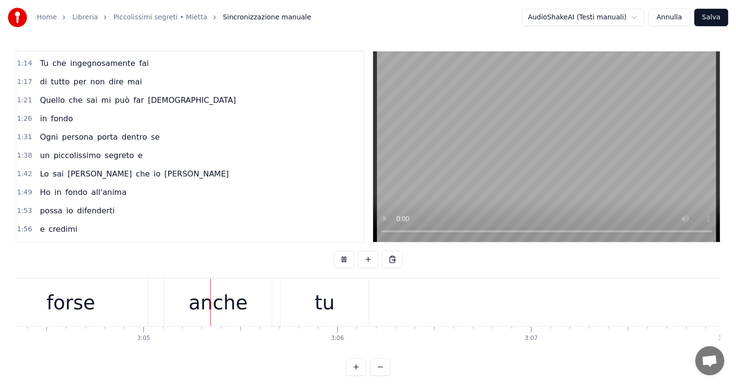
click at [131, 311] on div "forse" at bounding box center [71, 302] width 154 height 48
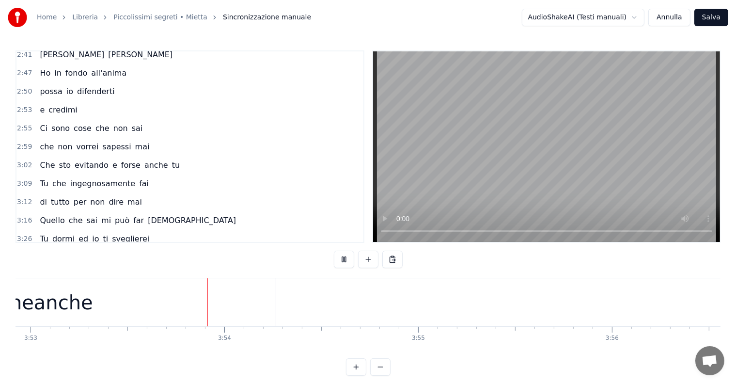
scroll to position [0, 45152]
click at [149, 302] on div "neanche" at bounding box center [36, 302] width 449 height 48
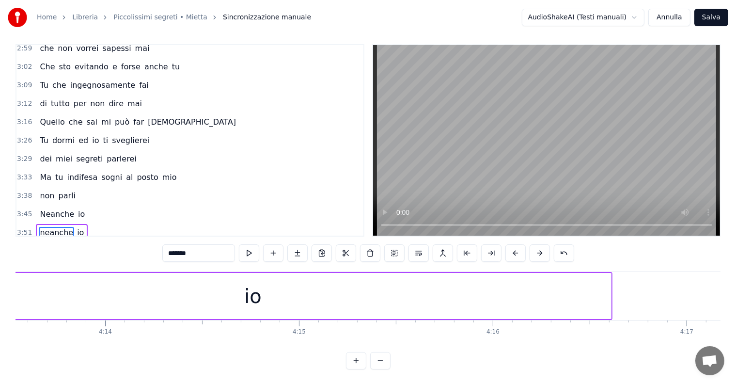
scroll to position [0, 49325]
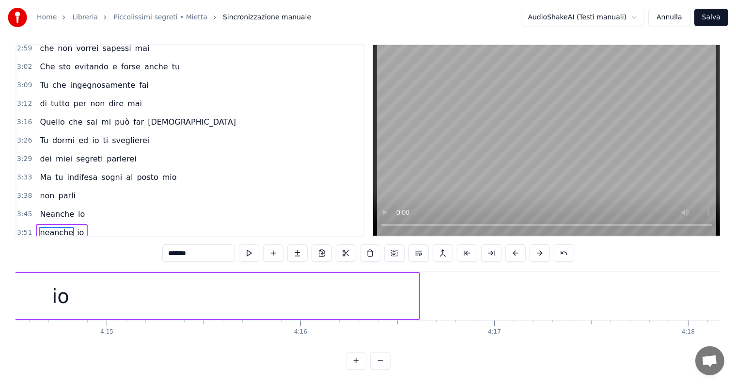
click at [359, 293] on div "io" at bounding box center [61, 296] width 716 height 46
type input "**"
drag, startPoint x: 416, startPoint y: 279, endPoint x: 0, endPoint y: 279, distance: 416.2
click at [0, 279] on div "Home Libreria Piccolissimi segreti • [PERSON_NAME] manuale AudioShakeAI (Testi …" at bounding box center [368, 181] width 736 height 375
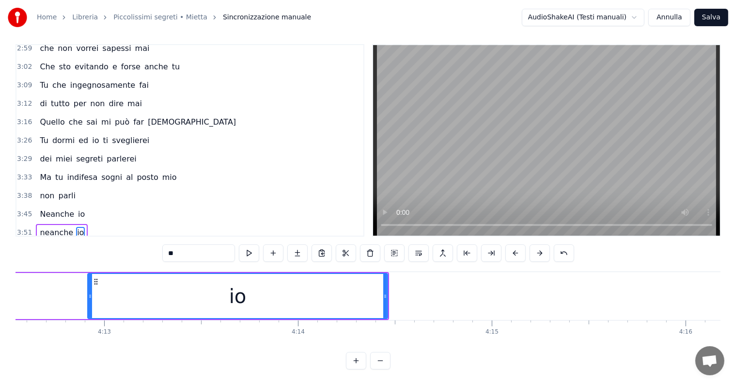
scroll to position [0, 48875]
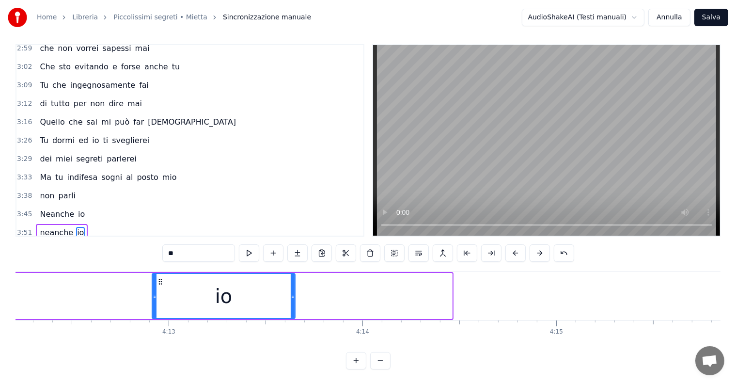
drag, startPoint x: 450, startPoint y: 274, endPoint x: 289, endPoint y: 283, distance: 161.1
click at [291, 283] on div at bounding box center [293, 296] width 4 height 44
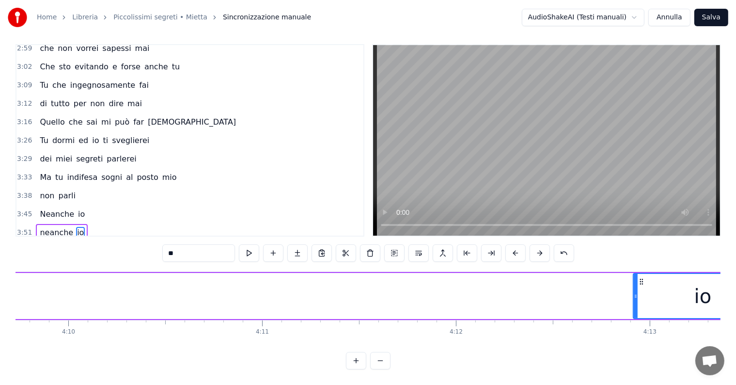
scroll to position [0, 48426]
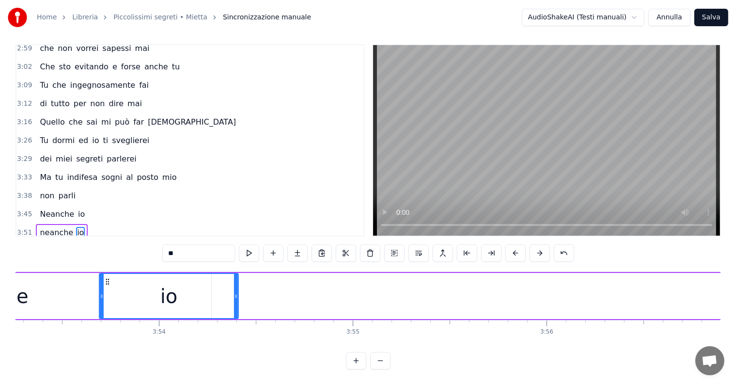
drag, startPoint x: 610, startPoint y: 270, endPoint x: 112, endPoint y: 276, distance: 497.6
click at [112, 276] on div "io" at bounding box center [169, 296] width 138 height 44
click at [112, 276] on div "io" at bounding box center [175, 296] width 138 height 44
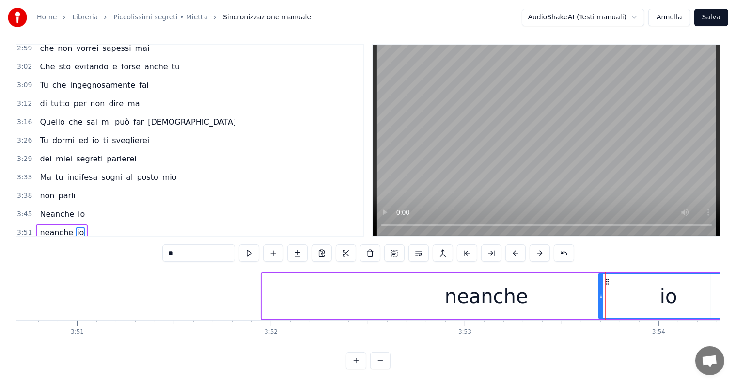
scroll to position [0, 44896]
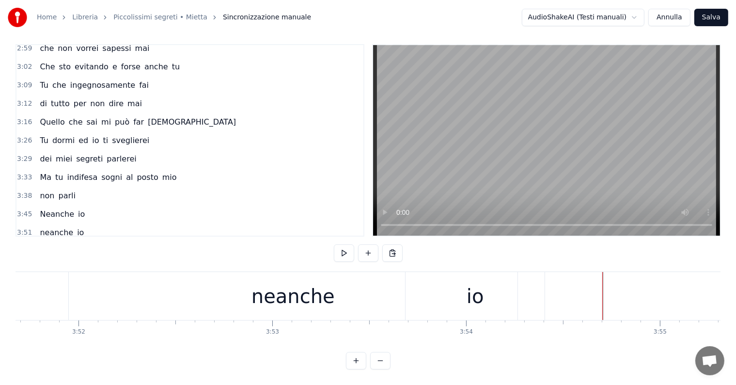
click at [298, 281] on div "neanche" at bounding box center [292, 295] width 83 height 29
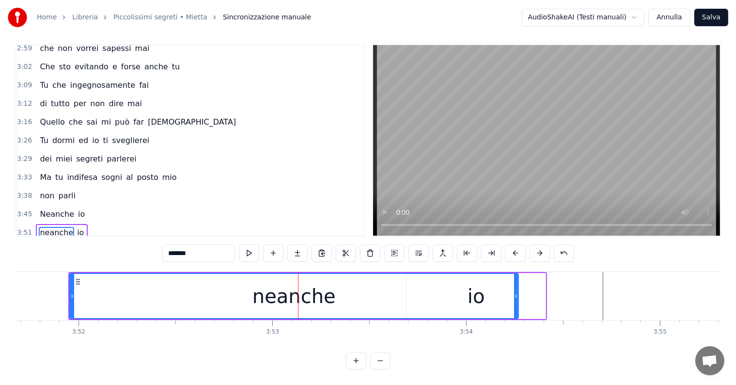
click at [470, 284] on div "neanche" at bounding box center [294, 296] width 448 height 44
click at [486, 293] on div "neanche" at bounding box center [294, 296] width 448 height 44
click at [76, 227] on span "io" at bounding box center [80, 232] width 9 height 11
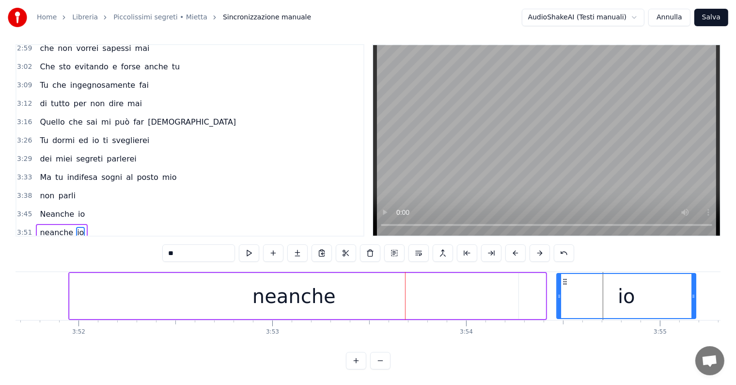
drag, startPoint x: 413, startPoint y: 273, endPoint x: 565, endPoint y: 273, distance: 151.6
click at [565, 278] on icon at bounding box center [565, 282] width 8 height 8
click at [50, 227] on span "neanche" at bounding box center [56, 232] width 35 height 11
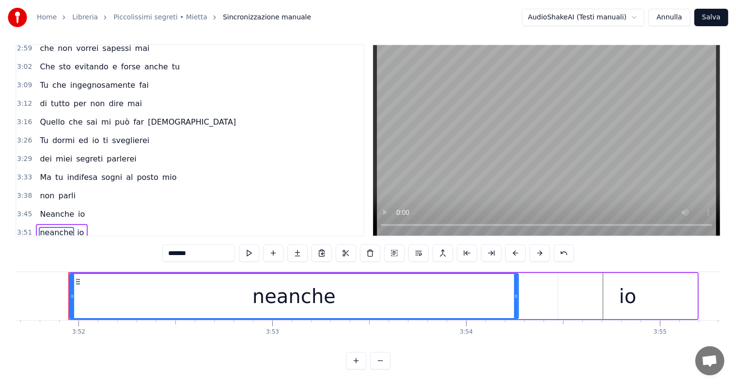
click at [622, 289] on div "io" at bounding box center [627, 295] width 17 height 29
type input "**"
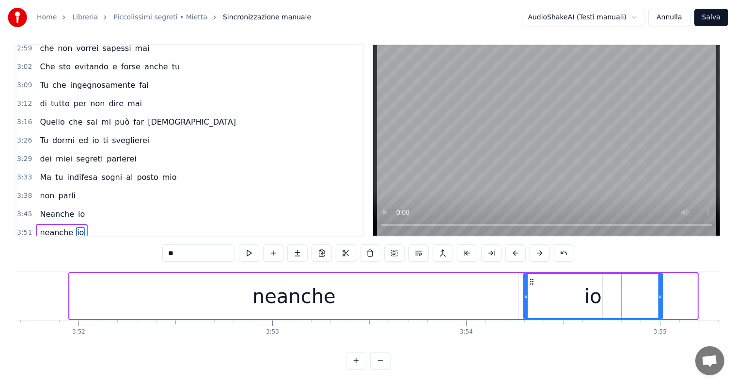
drag, startPoint x: 566, startPoint y: 270, endPoint x: 531, endPoint y: 272, distance: 34.9
click at [531, 278] on icon at bounding box center [532, 282] width 8 height 8
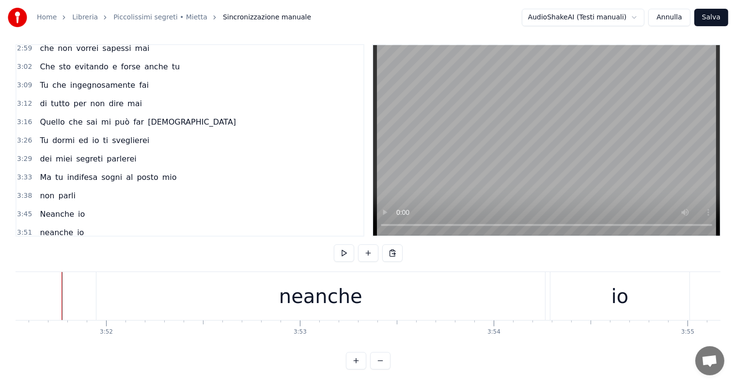
scroll to position [0, 44866]
click at [325, 286] on div "neanche" at bounding box center [322, 295] width 83 height 29
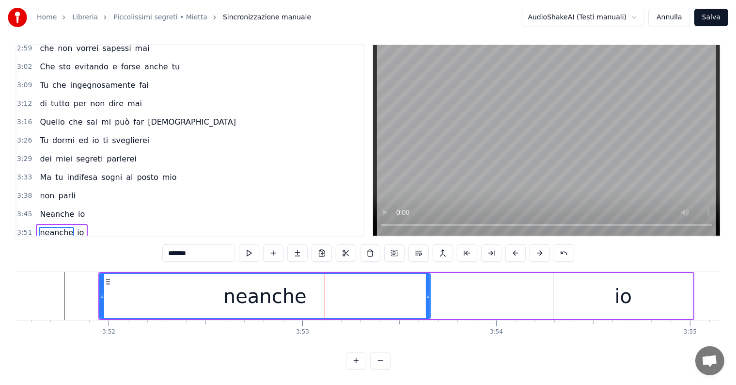
drag, startPoint x: 545, startPoint y: 284, endPoint x: 426, endPoint y: 284, distance: 118.2
click at [426, 292] on icon at bounding box center [428, 296] width 4 height 8
click at [587, 291] on div "io" at bounding box center [623, 296] width 139 height 46
type input "**"
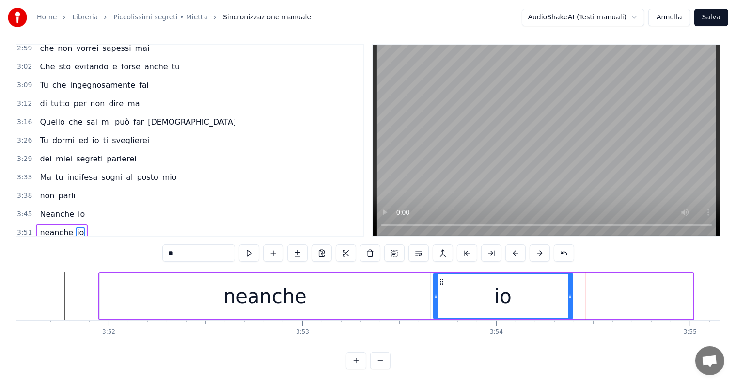
drag, startPoint x: 560, startPoint y: 271, endPoint x: 440, endPoint y: 277, distance: 120.3
click at [440, 277] on div "io" at bounding box center [503, 296] width 138 height 44
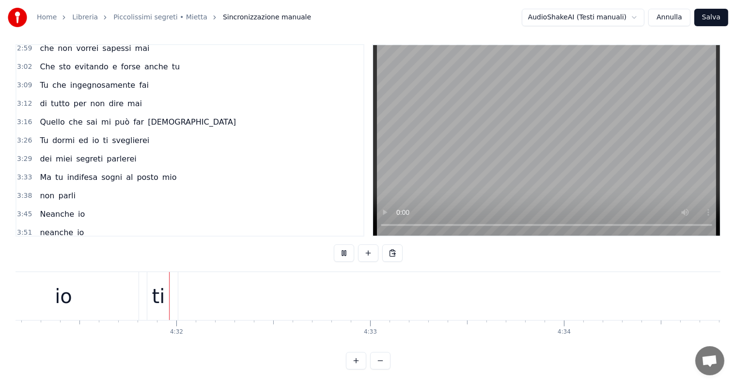
scroll to position [0, 52566]
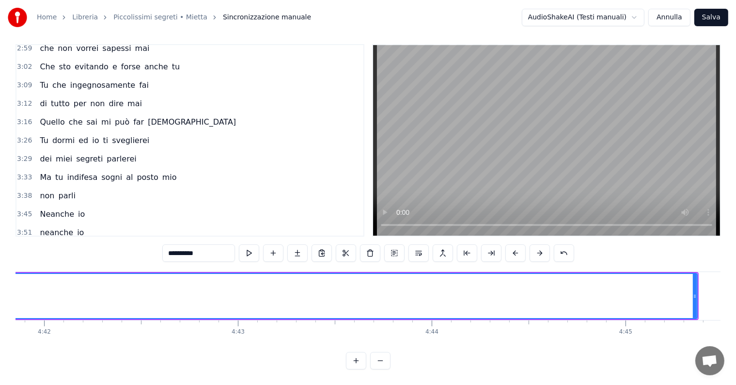
scroll to position [0, 54684]
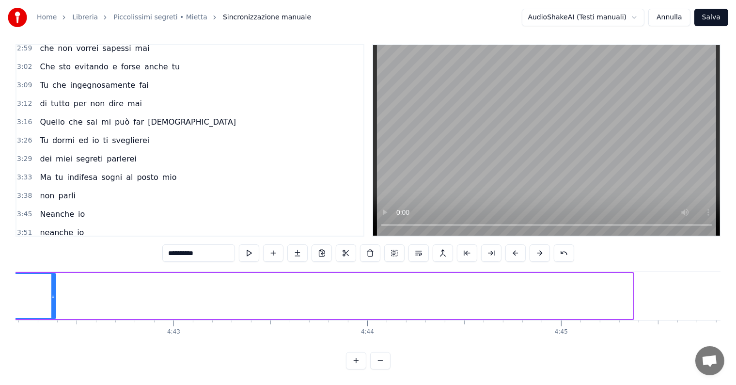
drag, startPoint x: 631, startPoint y: 279, endPoint x: 35, endPoint y: 289, distance: 596.5
click at [51, 285] on div at bounding box center [53, 296] width 4 height 44
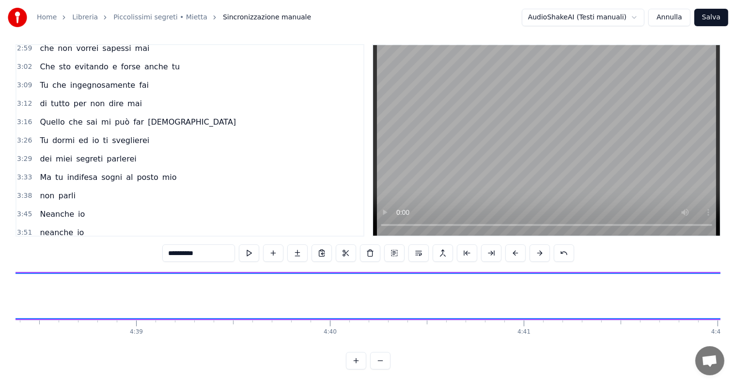
scroll to position [0, 54074]
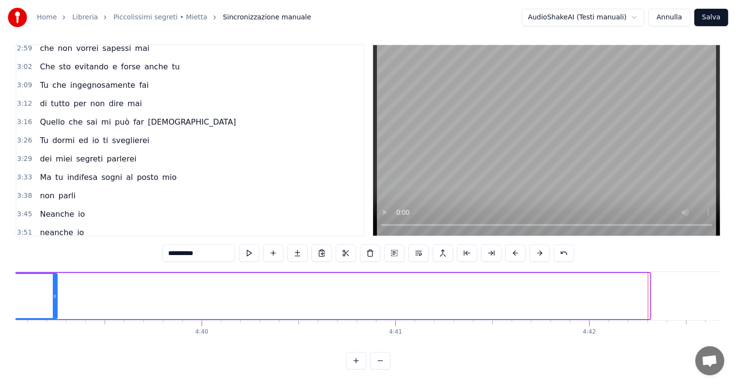
drag, startPoint x: 649, startPoint y: 276, endPoint x: 50, endPoint y: 293, distance: 598.6
click at [53, 292] on div at bounding box center [55, 296] width 4 height 44
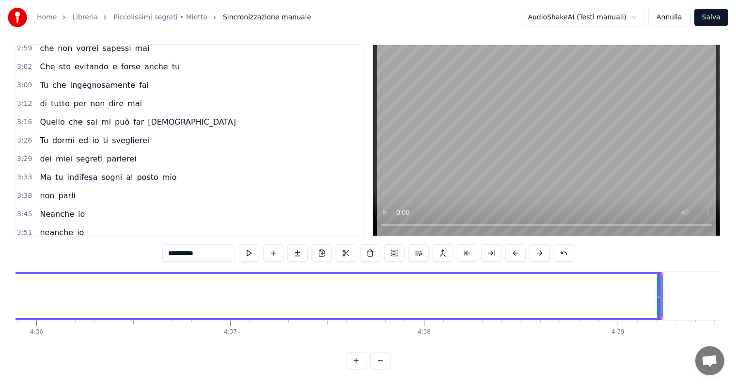
scroll to position [0, 53497]
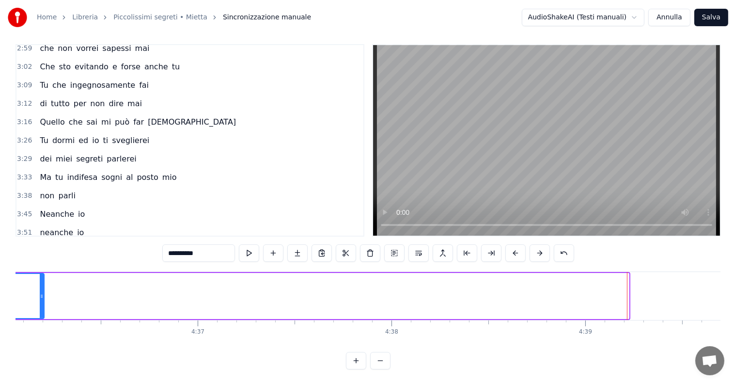
drag, startPoint x: 626, startPoint y: 276, endPoint x: 39, endPoint y: 277, distance: 587.2
click at [40, 277] on div at bounding box center [42, 296] width 4 height 44
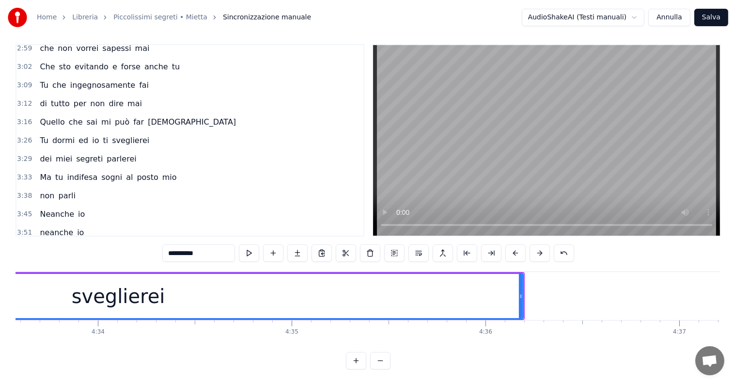
scroll to position [0, 52919]
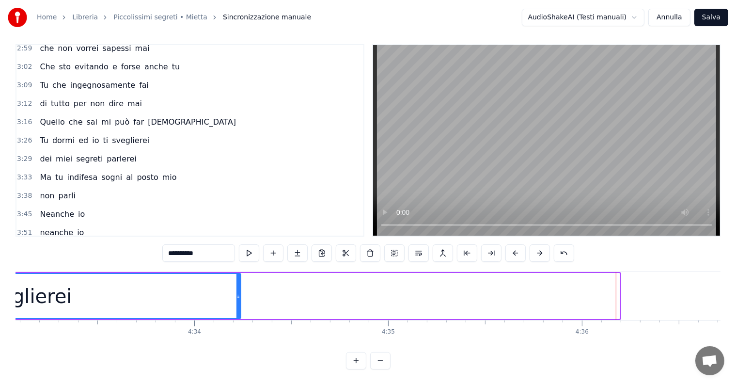
drag, startPoint x: 618, startPoint y: 274, endPoint x: 238, endPoint y: 285, distance: 380.0
click at [238, 285] on div at bounding box center [238, 296] width 4 height 44
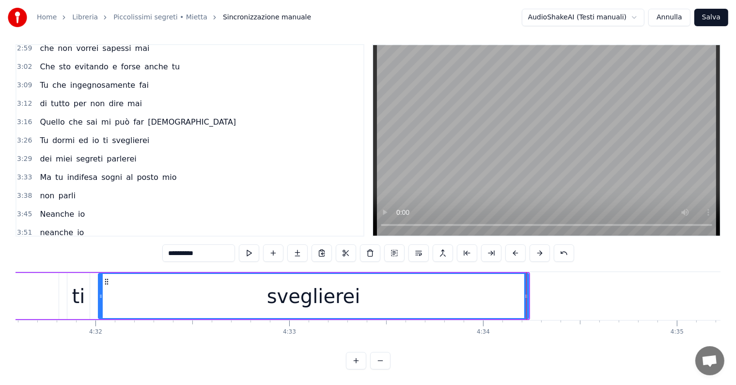
scroll to position [0, 52598]
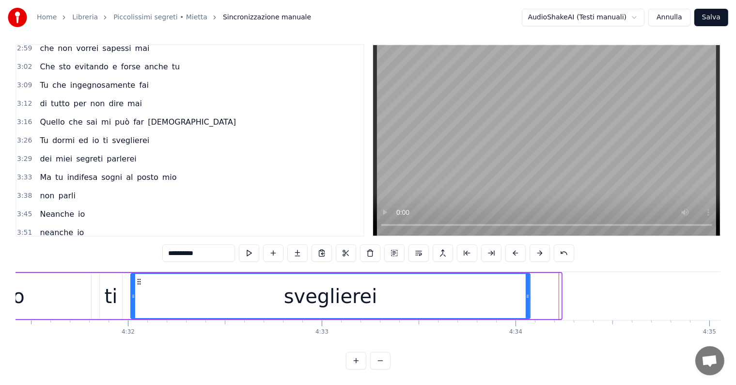
drag, startPoint x: 558, startPoint y: 276, endPoint x: 527, endPoint y: 289, distance: 33.9
click at [527, 289] on div at bounding box center [528, 296] width 4 height 44
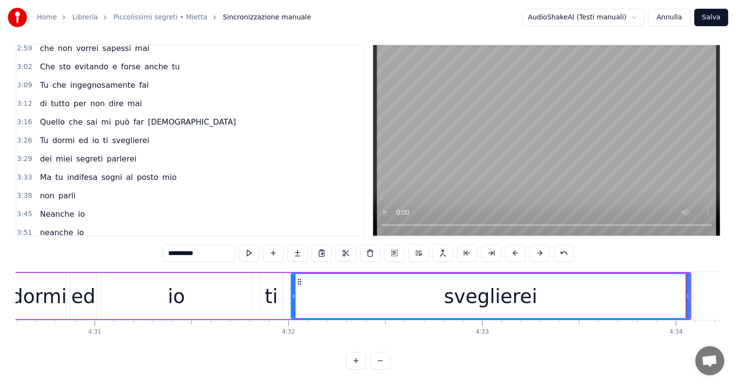
click at [57, 281] on div "dormi" at bounding box center [39, 295] width 56 height 29
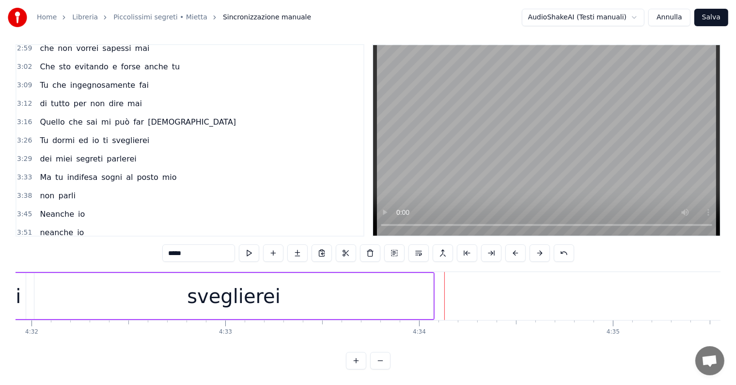
scroll to position [0, 52341]
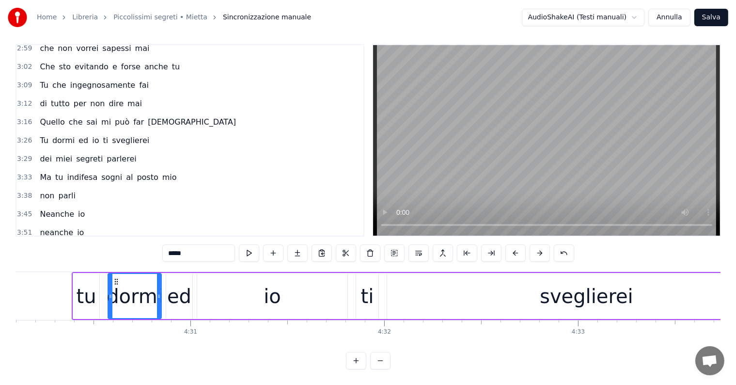
click at [650, 278] on div "sveglierei" at bounding box center [586, 296] width 399 height 46
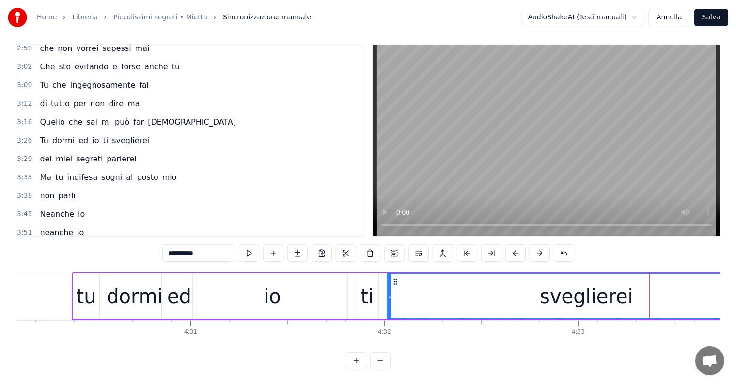
scroll to position [0, 52437]
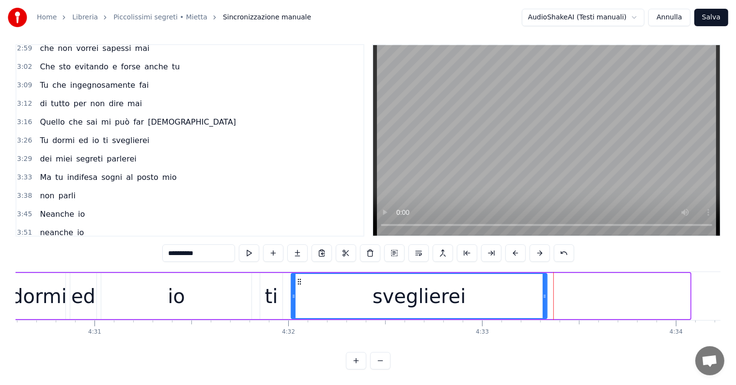
drag, startPoint x: 688, startPoint y: 277, endPoint x: 545, endPoint y: 286, distance: 143.2
click at [545, 286] on div at bounding box center [545, 296] width 4 height 44
click at [40, 298] on div "dormi" at bounding box center [39, 295] width 56 height 29
type input "*****"
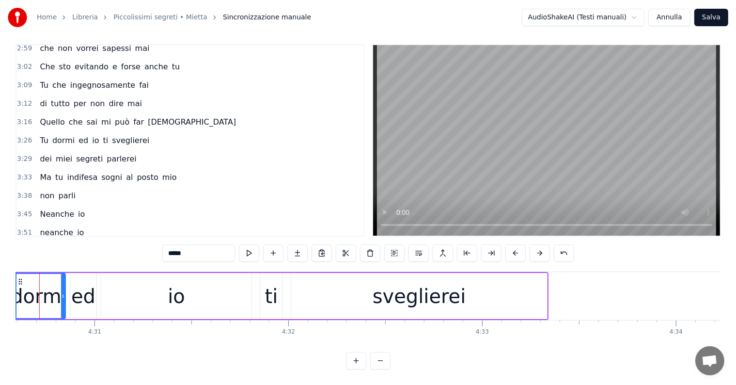
scroll to position [0, 52412]
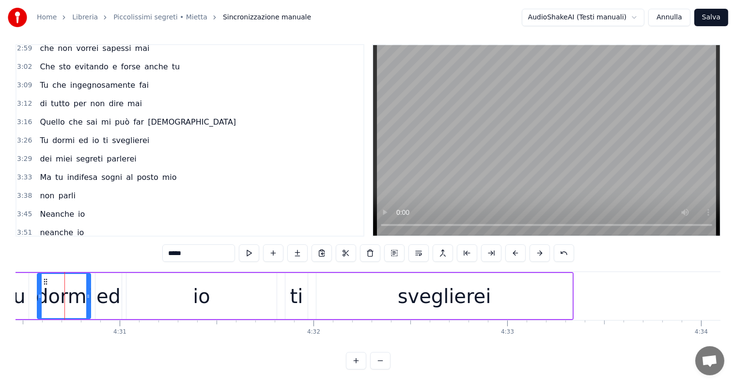
click at [373, 205] on video at bounding box center [546, 140] width 347 height 190
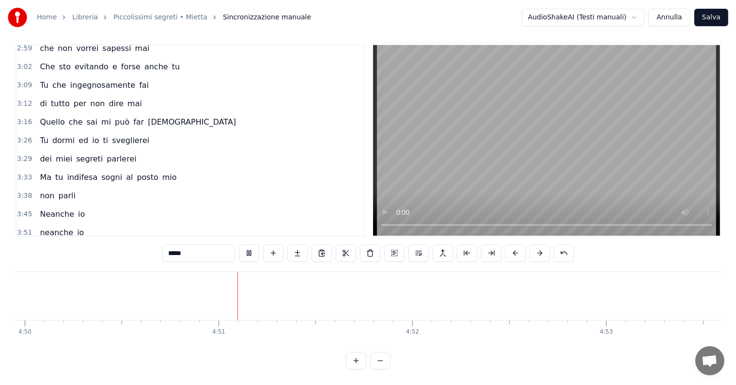
scroll to position [0, 56249]
click at [713, 14] on button "Salva" at bounding box center [711, 17] width 34 height 17
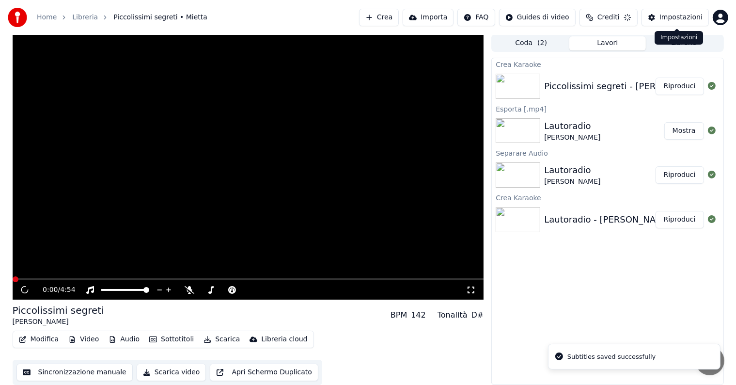
scroll to position [0, 0]
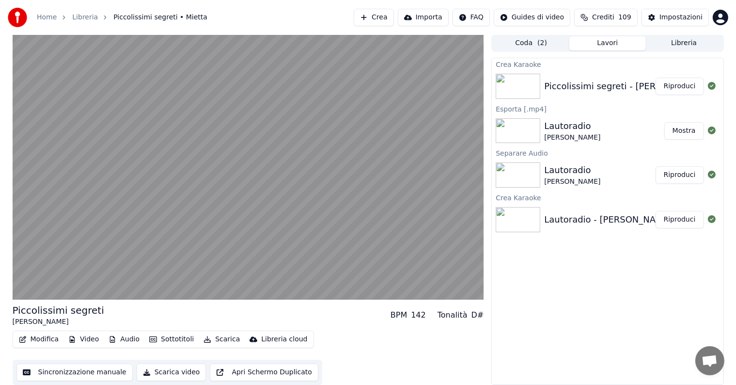
click at [686, 83] on button "Riproduci" at bounding box center [679, 86] width 48 height 17
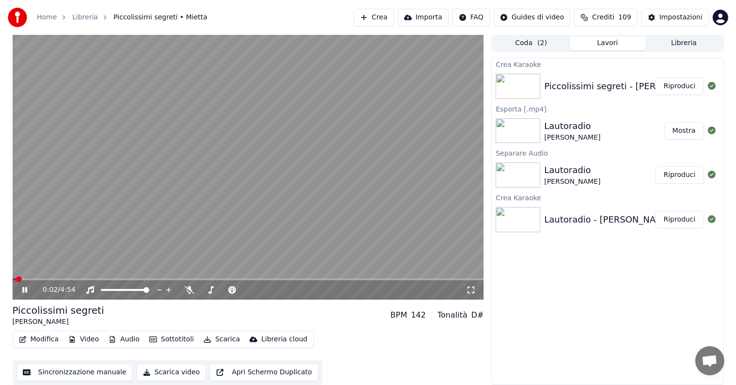
click at [24, 289] on icon at bounding box center [24, 290] width 5 height 6
click at [124, 336] on button "Audio" at bounding box center [124, 339] width 39 height 14
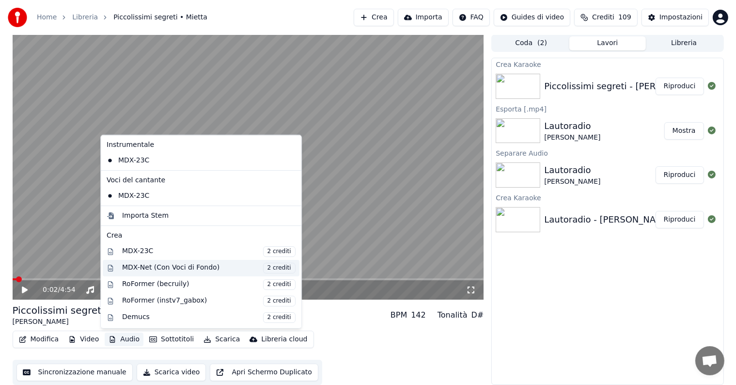
click at [203, 265] on div "MDX-Net (Con Voci di Fondo) 2 crediti" at bounding box center [208, 267] width 173 height 11
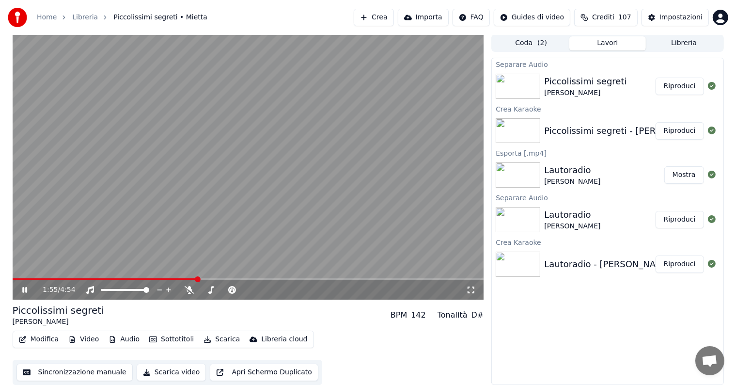
click at [19, 286] on div "1:55 / 4:54" at bounding box center [248, 290] width 464 height 10
click at [25, 291] on icon at bounding box center [24, 290] width 5 height 6
click at [685, 80] on button "Riproduci" at bounding box center [679, 86] width 48 height 17
click at [24, 287] on icon at bounding box center [31, 290] width 23 height 8
click at [122, 337] on button "Audio" at bounding box center [124, 339] width 39 height 14
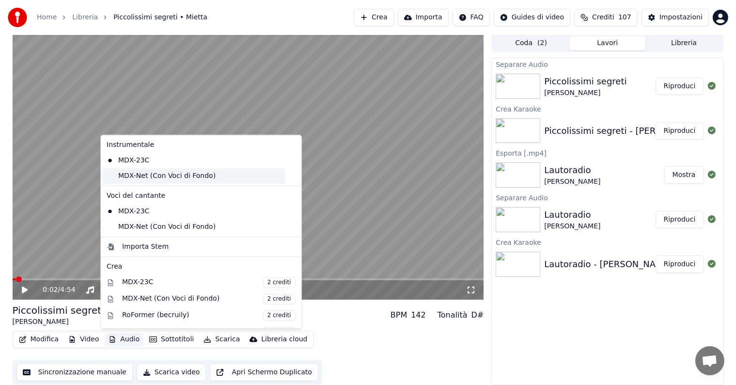
click at [156, 176] on div "MDX-Net (Con Voci di Fondo)" at bounding box center [194, 176] width 182 height 16
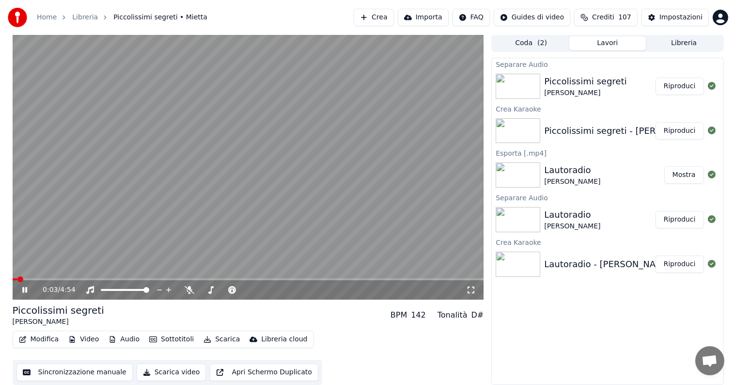
click at [23, 290] on icon at bounding box center [24, 290] width 5 height 6
click at [124, 339] on button "Audio" at bounding box center [124, 339] width 39 height 14
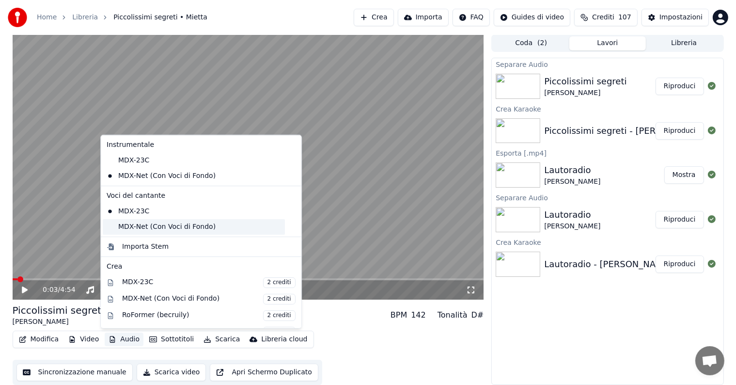
click at [126, 230] on div "MDX-Net (Con Voci di Fondo)" at bounding box center [194, 227] width 182 height 16
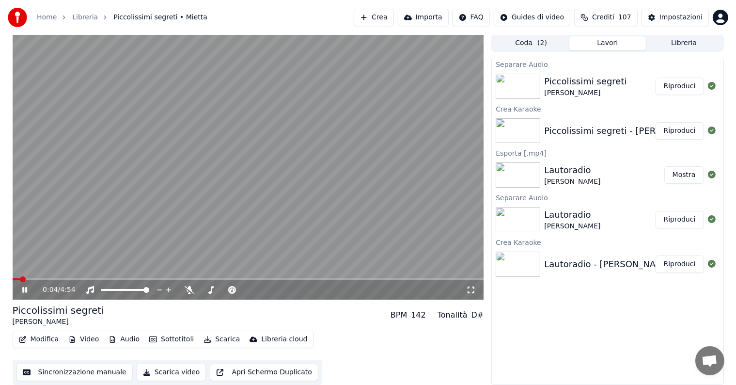
click at [25, 287] on icon at bounding box center [31, 290] width 23 height 8
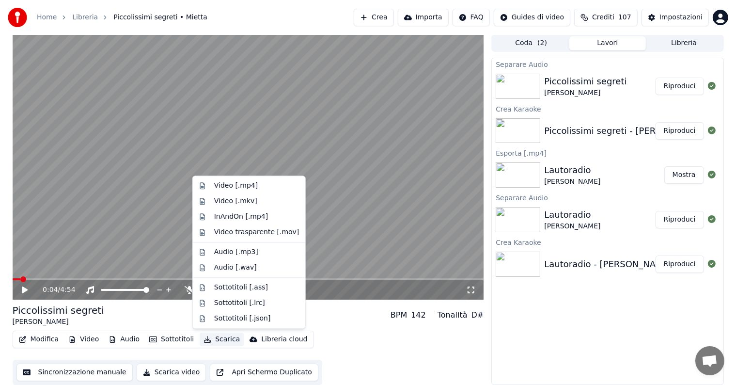
click at [216, 335] on button "Scarica" at bounding box center [222, 339] width 44 height 14
click at [224, 185] on div "Video [.mp4]" at bounding box center [236, 186] width 44 height 10
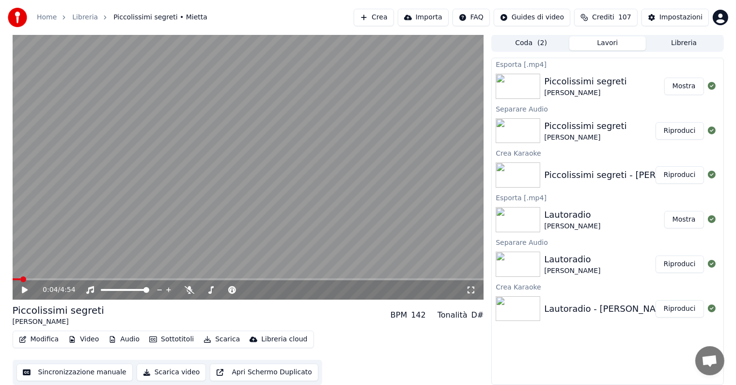
click at [682, 85] on button "Mostra" at bounding box center [684, 86] width 40 height 17
